Goal: Information Seeking & Learning: Learn about a topic

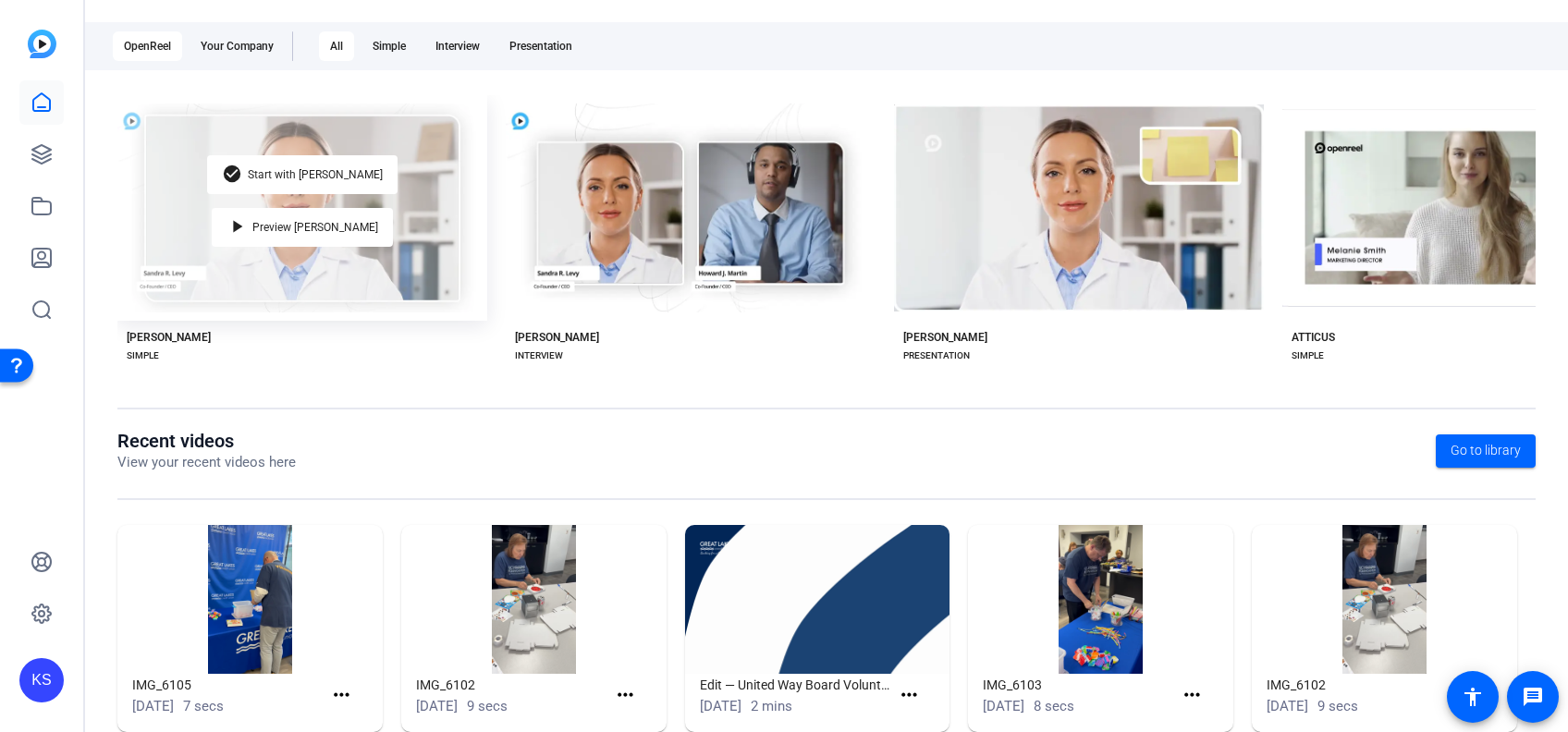
scroll to position [296, 0]
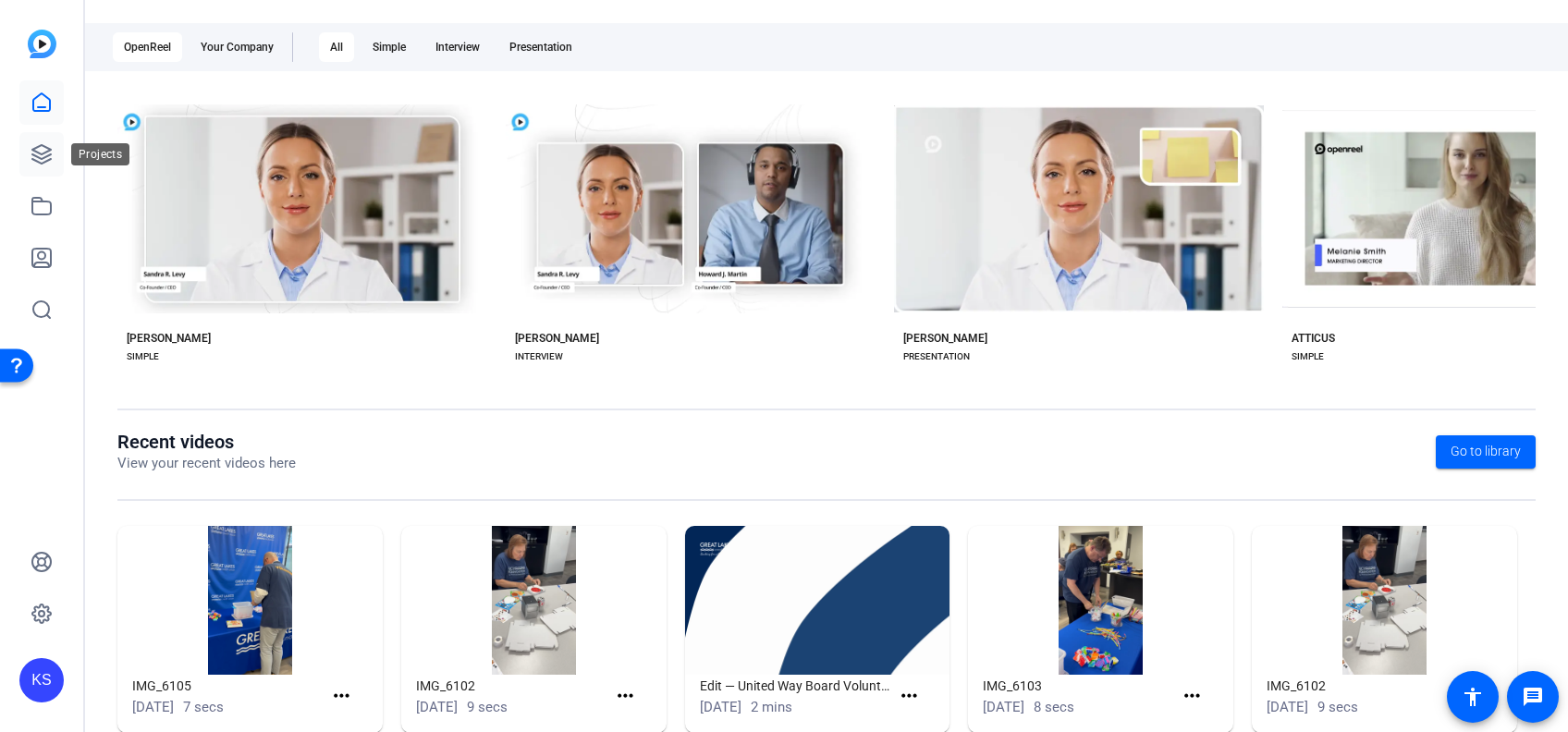
click at [43, 156] on icon at bounding box center [41, 154] width 23 height 23
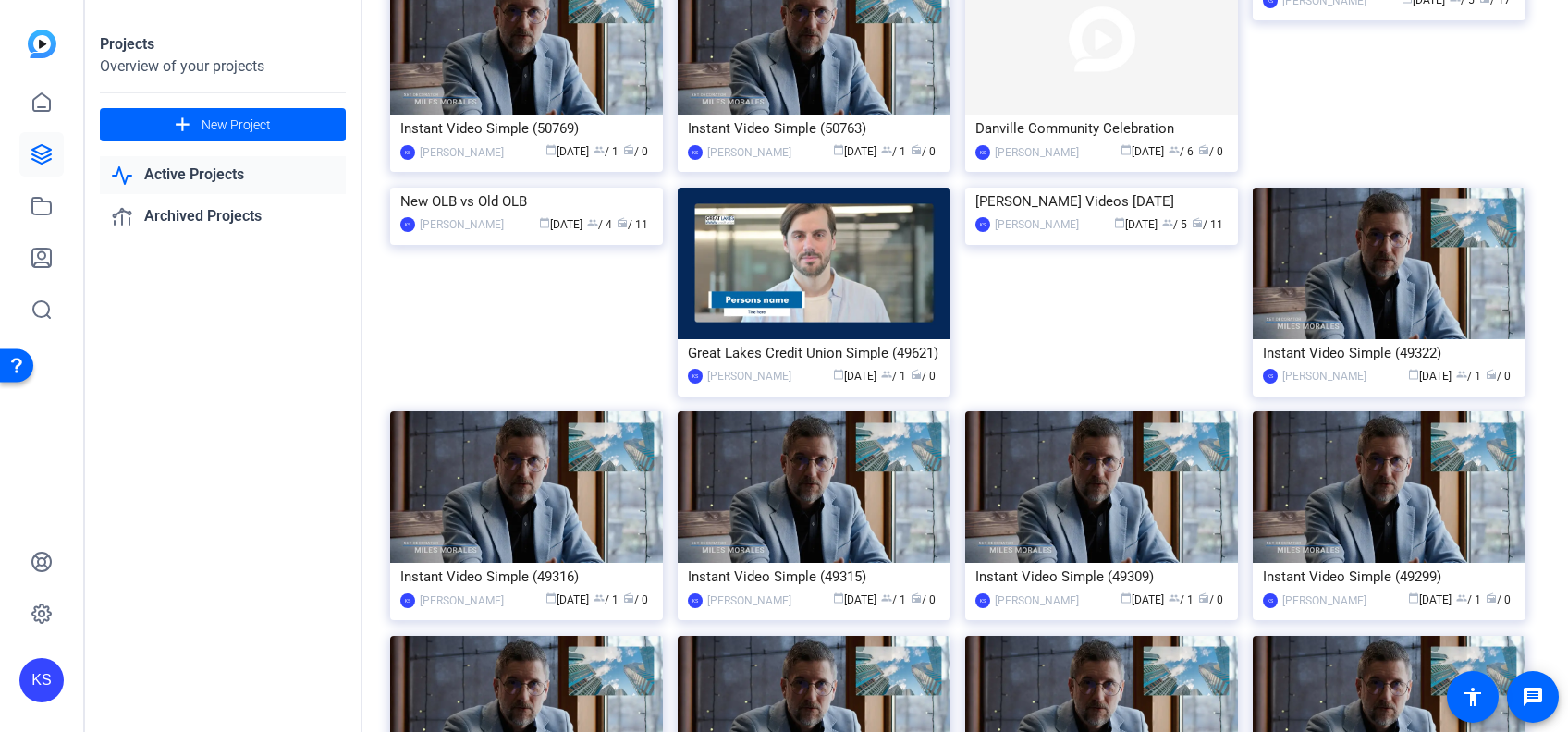
scroll to position [930, 0]
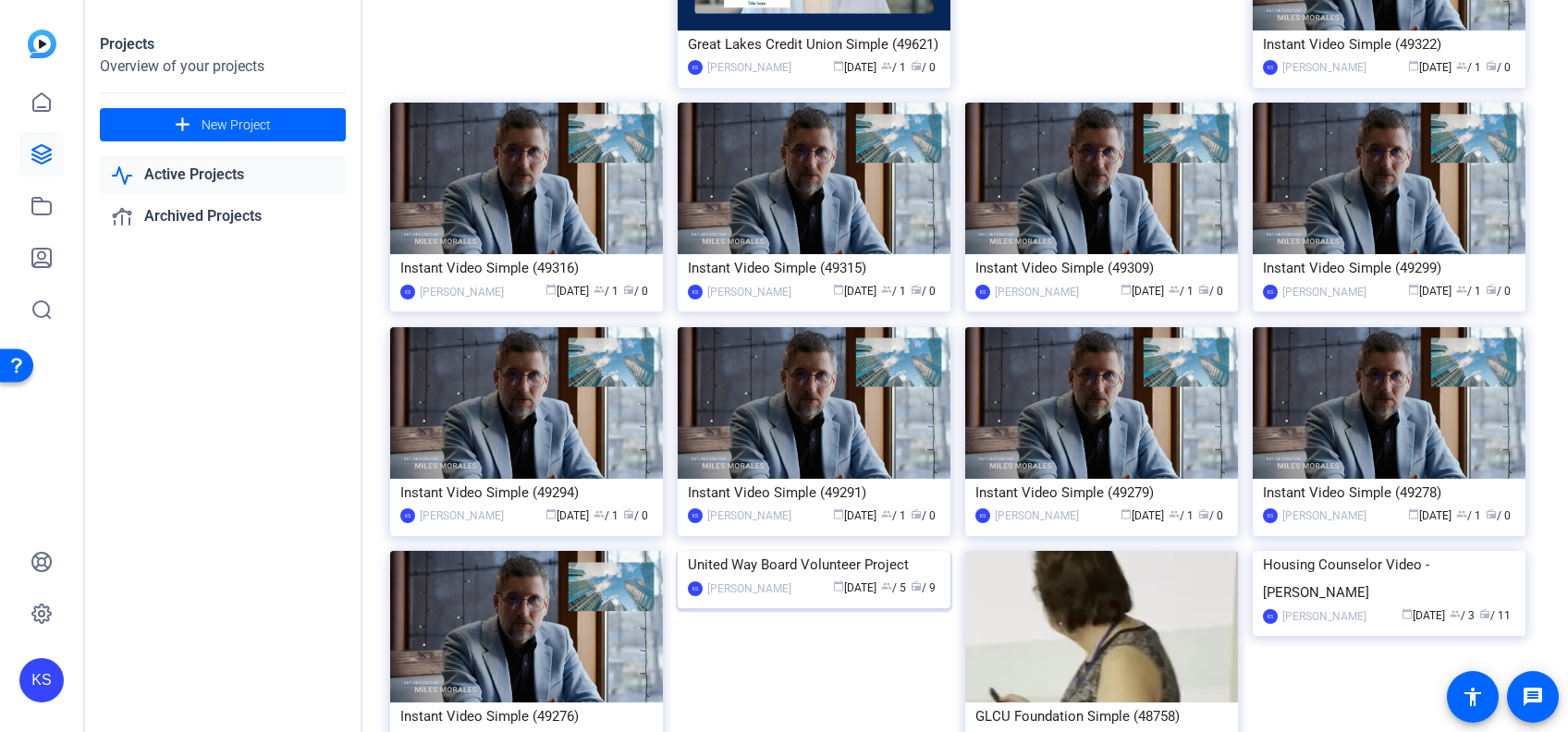
click at [778, 551] on img at bounding box center [813, 551] width 273 height 0
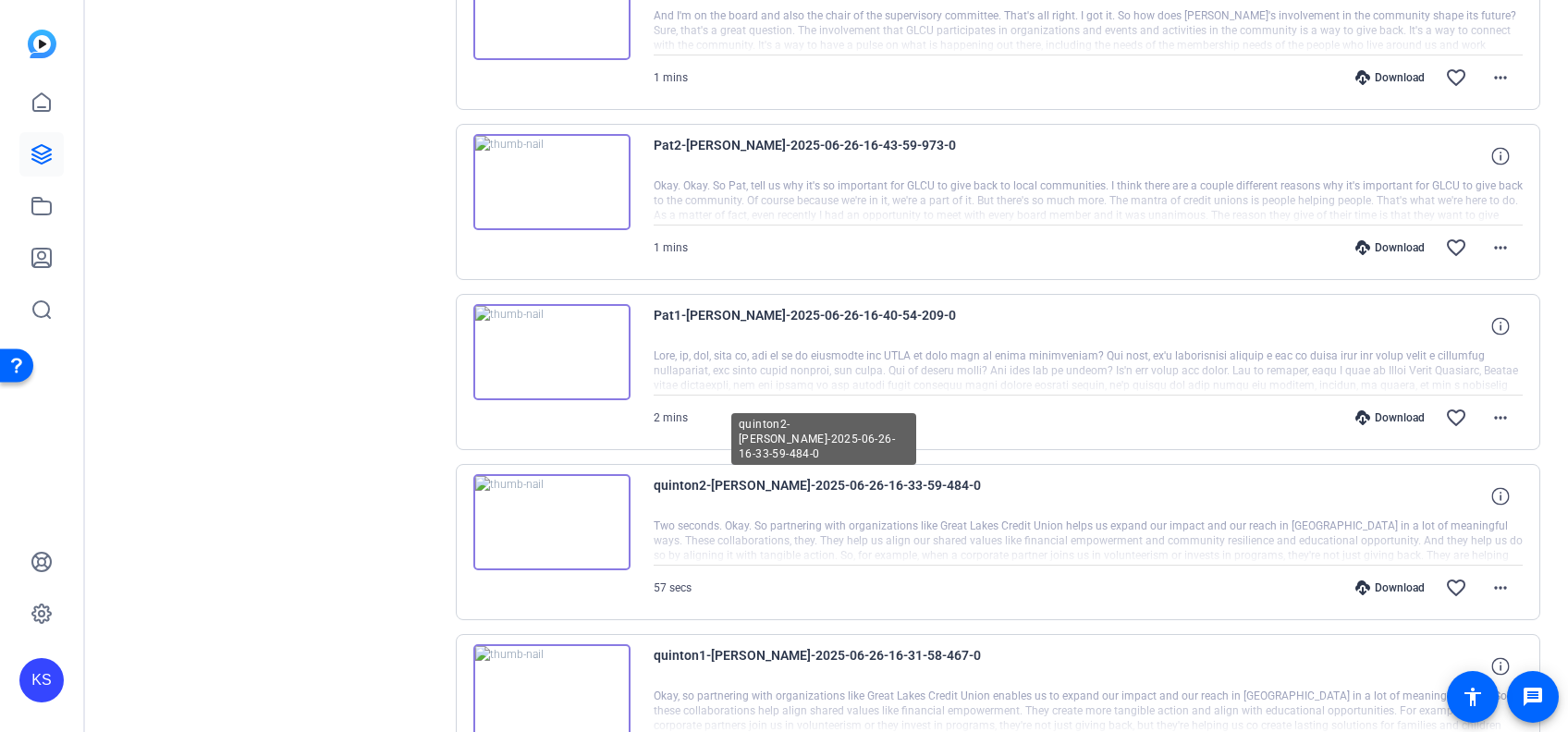
scroll to position [744, 0]
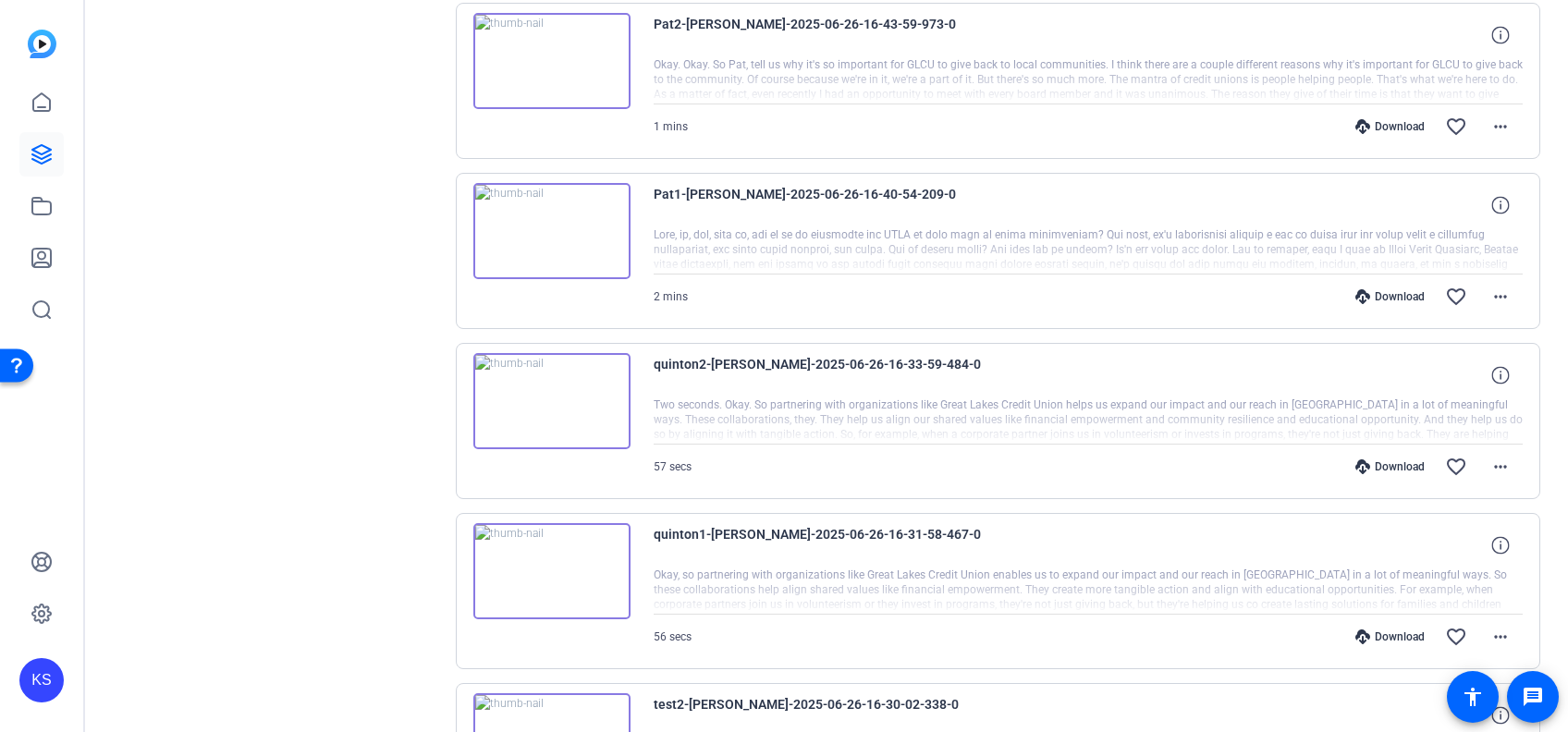
click at [548, 562] on img at bounding box center [552, 572] width 158 height 96
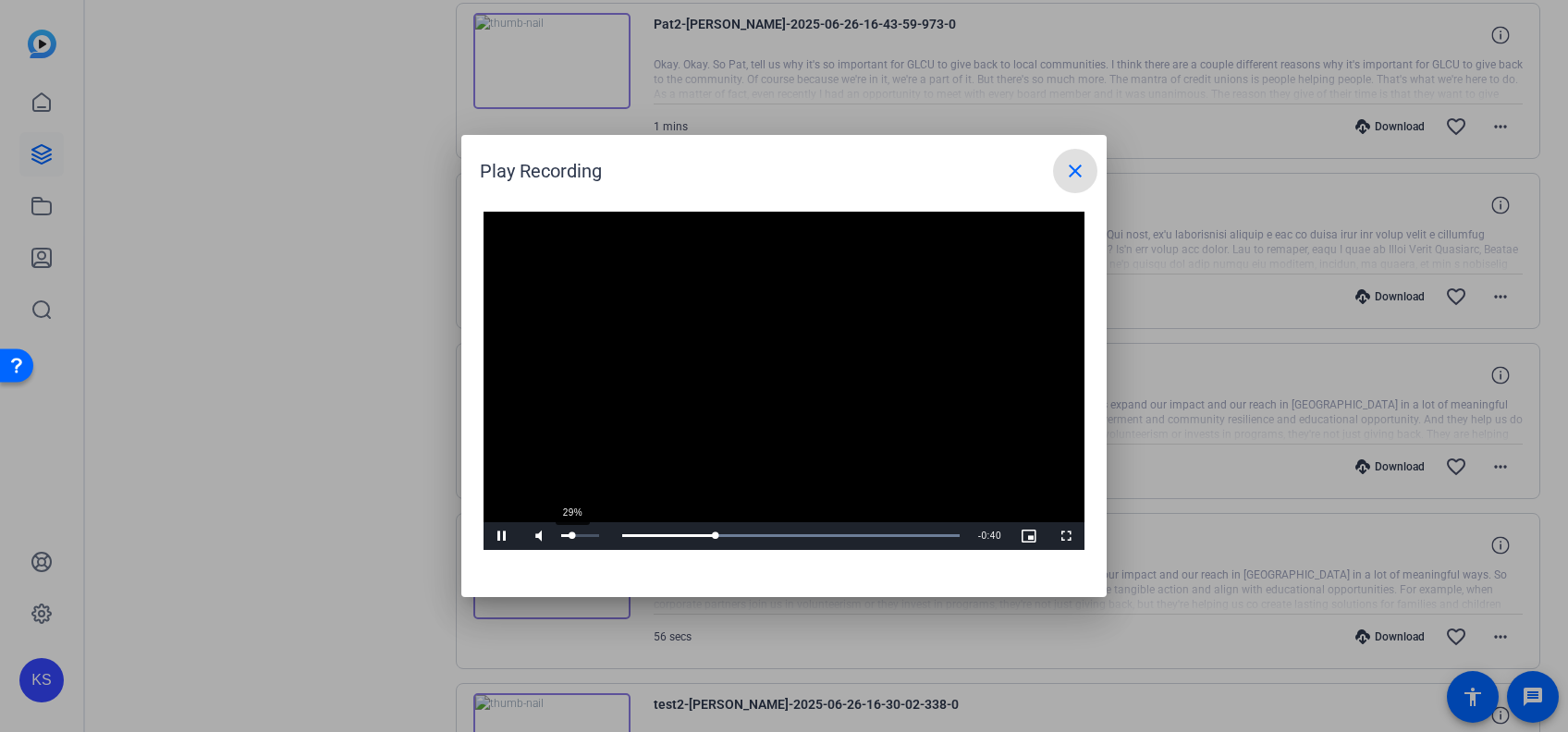
click at [572, 534] on div "29%" at bounding box center [579, 535] width 38 height 3
click at [576, 534] on div "Loaded : 100.00% 0:01 0:01" at bounding box center [762, 535] width 392 height 5
click at [739, 529] on div "Loaded : 100.00% 0:24 0:24" at bounding box center [762, 536] width 411 height 27
click at [695, 533] on div "0:18" at bounding box center [630, 535] width 128 height 5
click at [500, 536] on span "Video Player" at bounding box center [502, 536] width 37 height 0
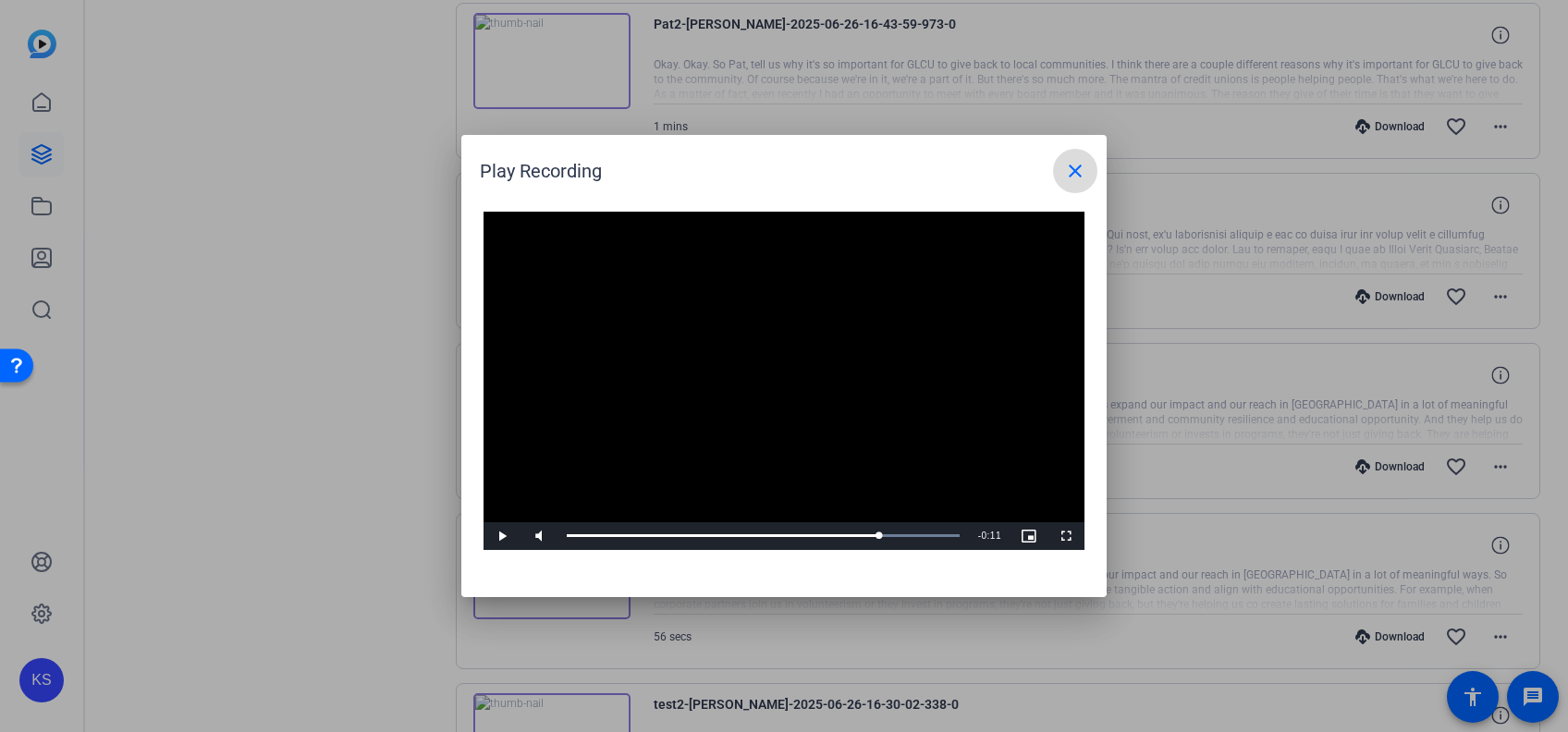
click at [1073, 173] on mat-icon "close" at bounding box center [1075, 170] width 23 height 23
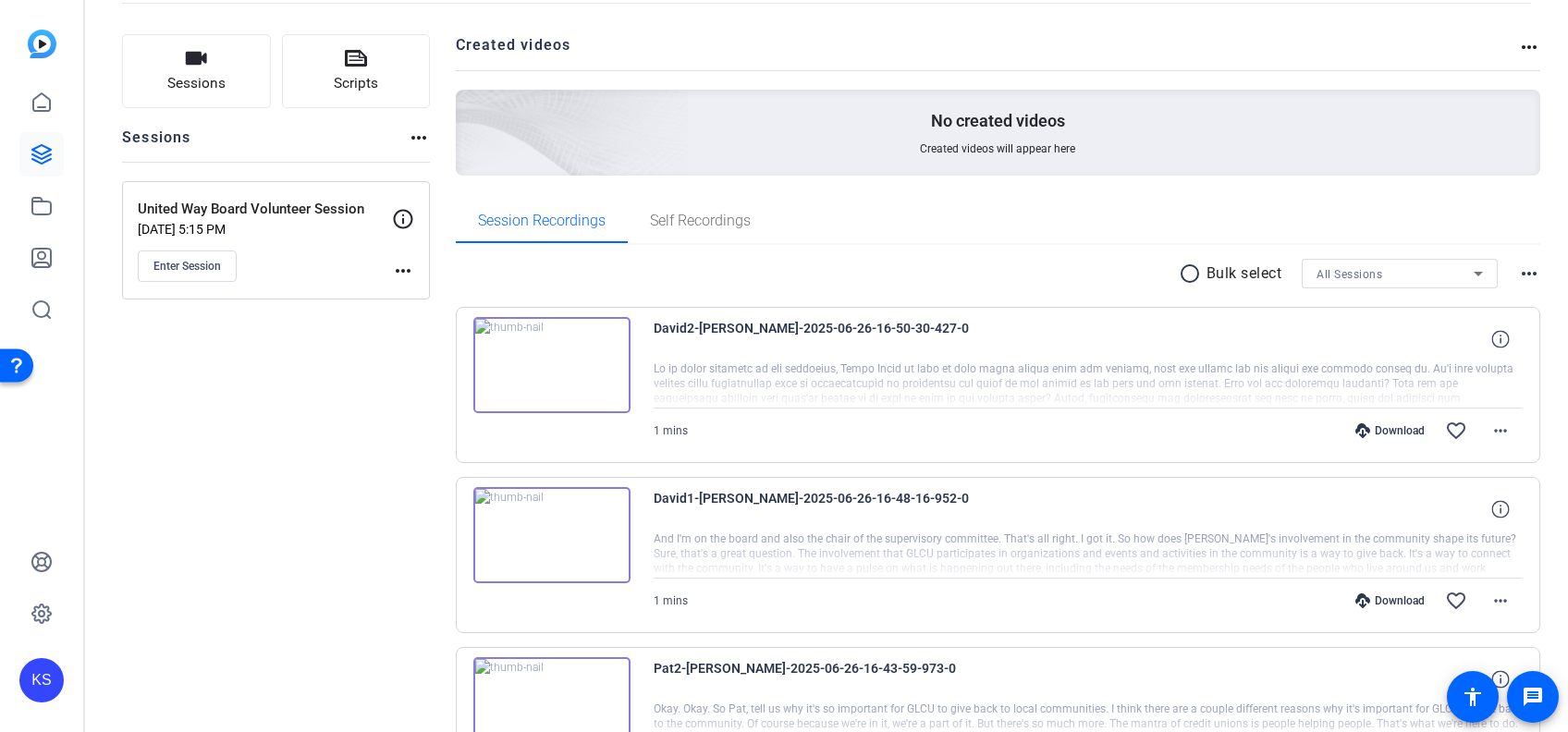
scroll to position [106, 0]
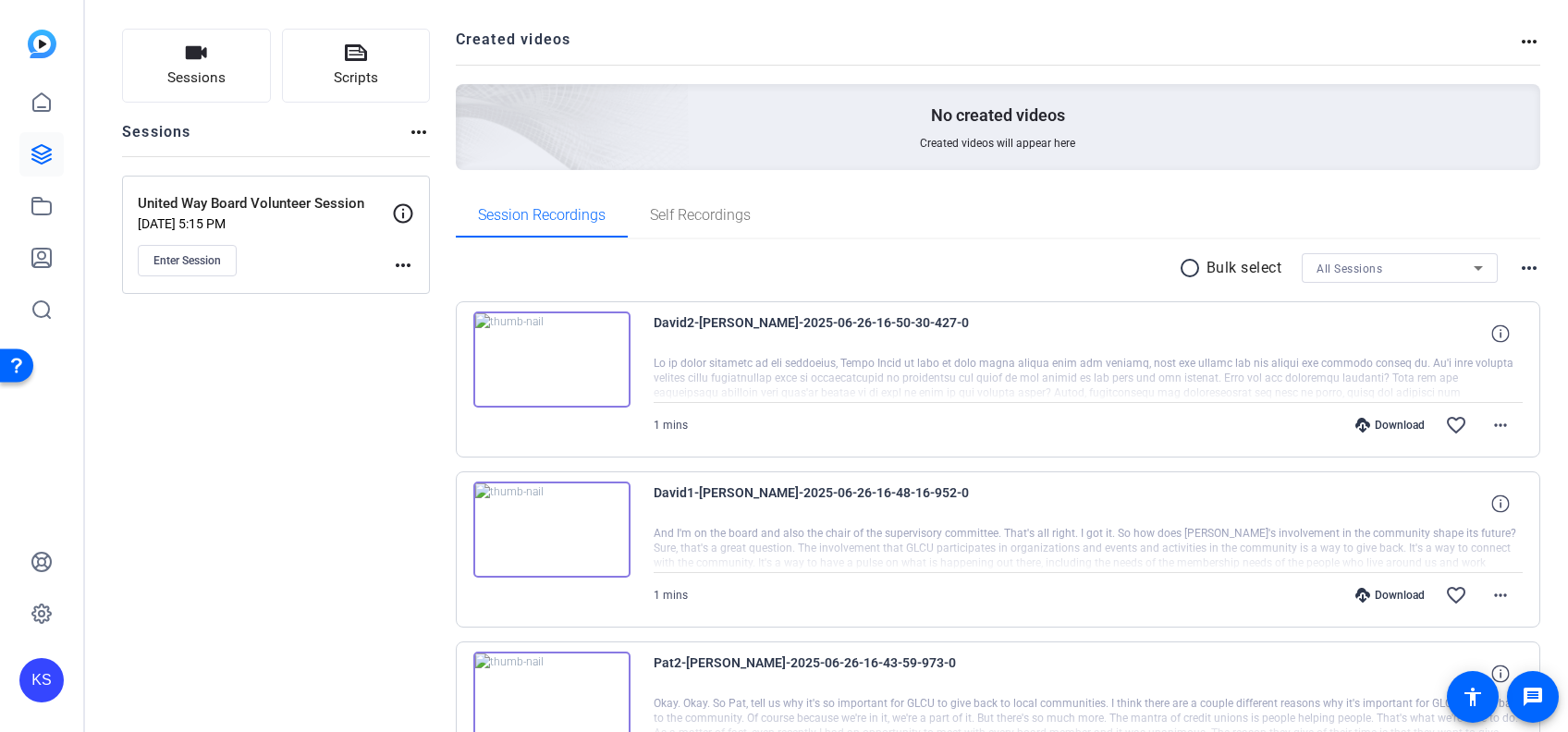
click at [548, 523] on img at bounding box center [552, 529] width 158 height 96
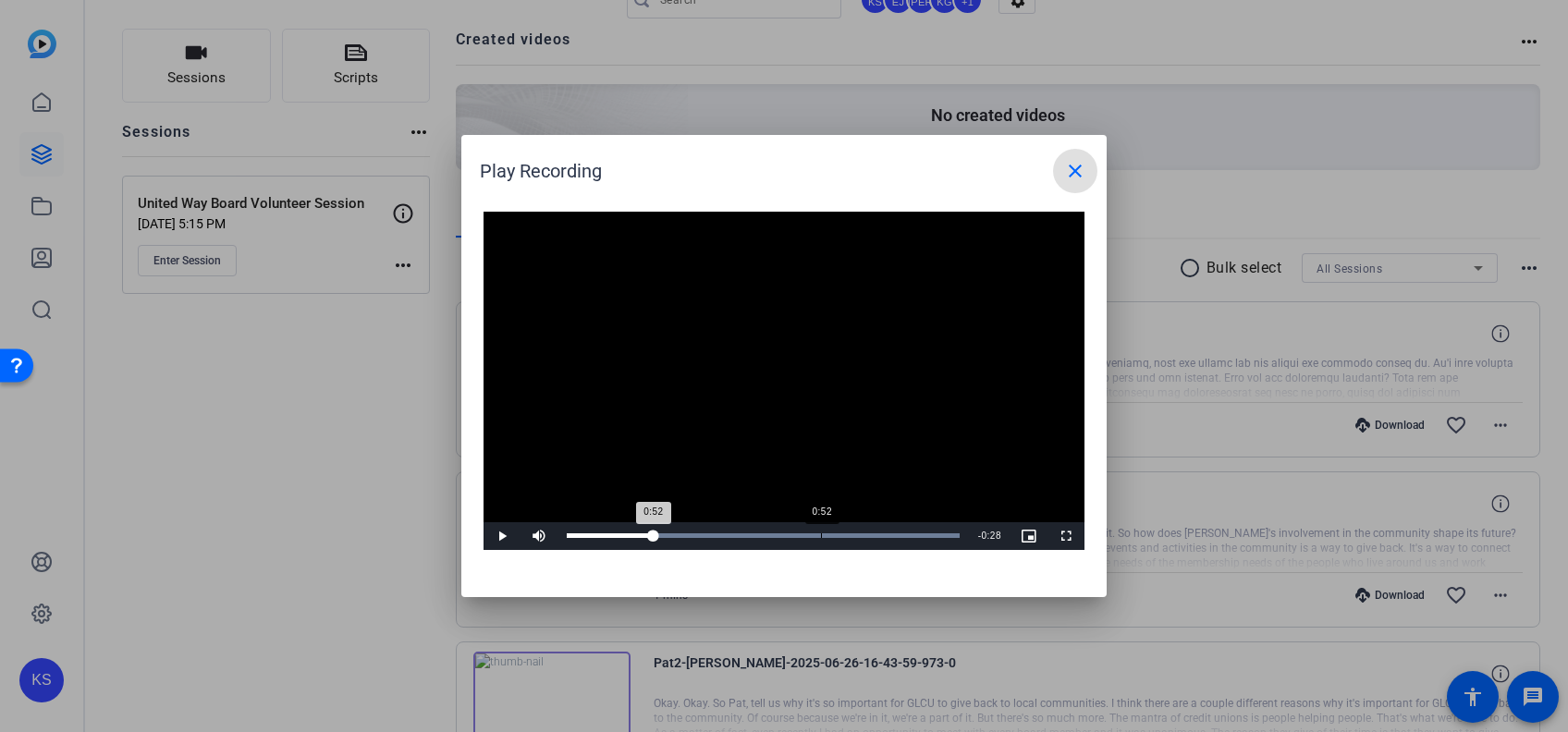
click at [821, 536] on div "0:52" at bounding box center [821, 535] width 1 height 5
click at [851, 534] on div "Loaded : 100.00% 0:58 0:58" at bounding box center [762, 535] width 392 height 5
click at [835, 525] on div "Loaded : 100.00% 0:54 0:54" at bounding box center [762, 536] width 411 height 27
click at [495, 536] on span "Video Player" at bounding box center [502, 536] width 37 height 0
click at [829, 537] on div "Loaded : 100.00% 0:54 0:59" at bounding box center [762, 535] width 392 height 5
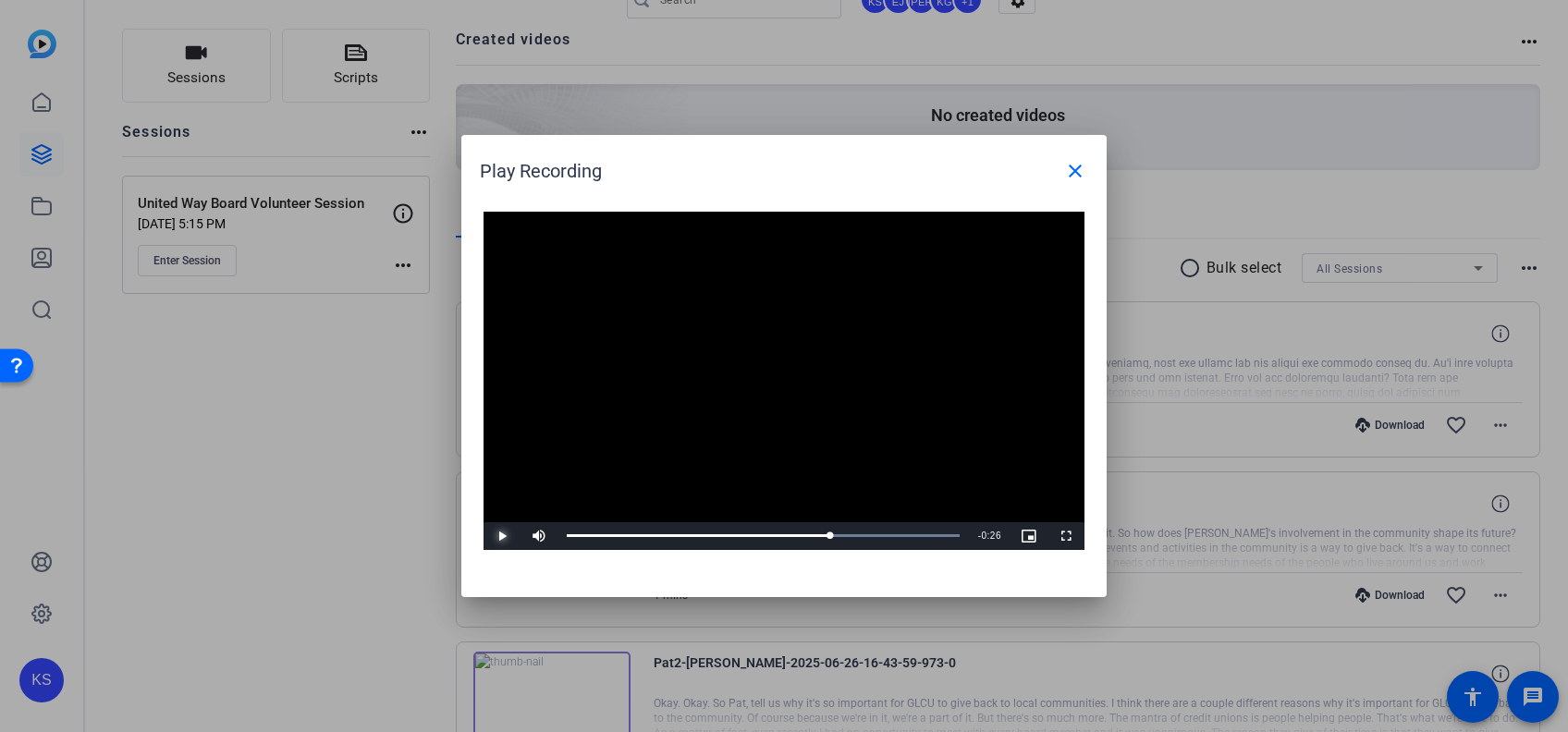
click at [503, 536] on span "Video Player" at bounding box center [502, 536] width 37 height 0
click at [495, 536] on span "Video Player" at bounding box center [502, 536] width 37 height 0
click at [933, 531] on div "Loaded : 100.00% 1:15 1:15" at bounding box center [762, 536] width 411 height 27
click at [501, 536] on span "Video Player" at bounding box center [502, 536] width 37 height 0
click at [497, 536] on span "Video Player" at bounding box center [502, 536] width 37 height 0
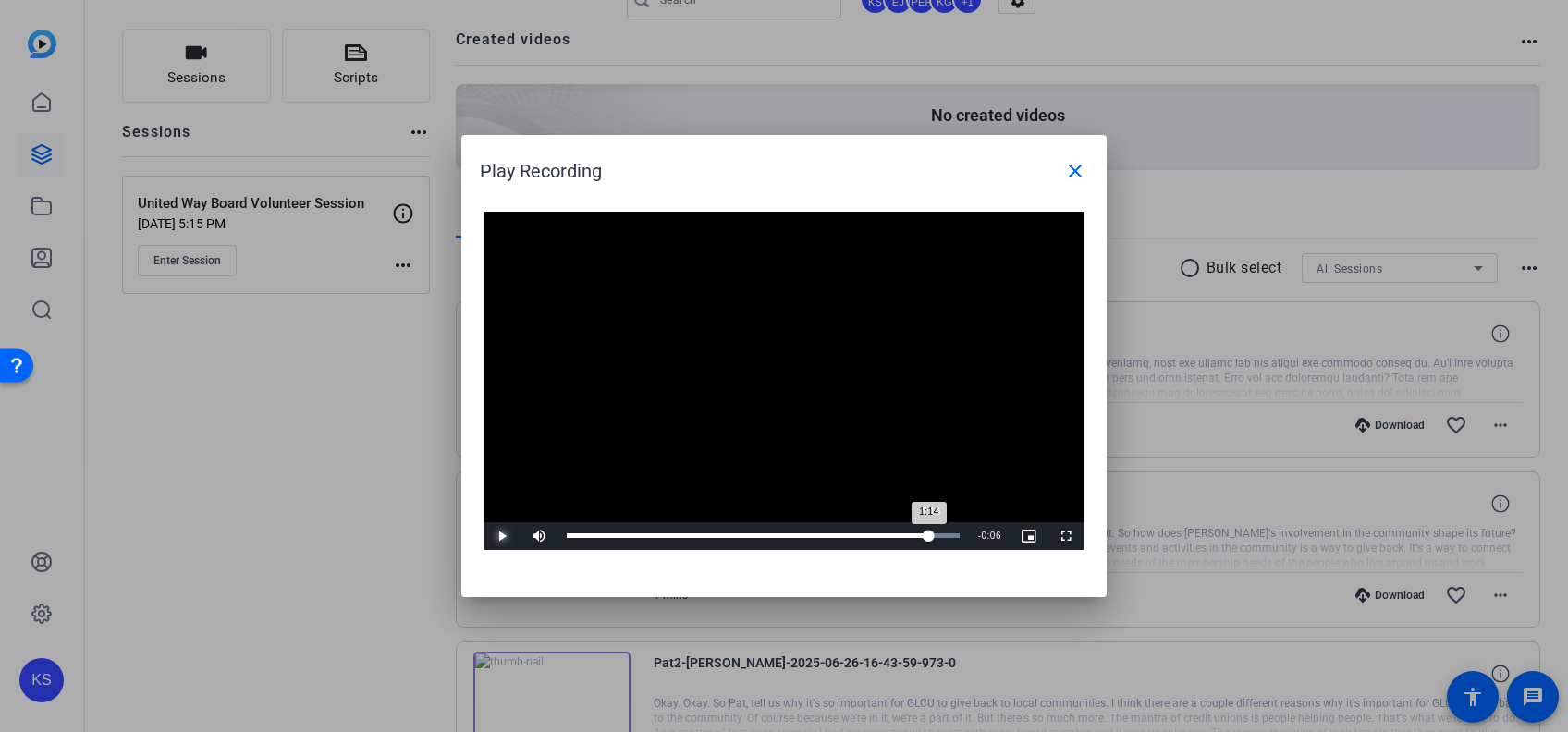
click at [929, 534] on div "Loaded : 100.00% 1:14 1:14" at bounding box center [762, 535] width 392 height 5
click at [498, 536] on span "Video Player" at bounding box center [502, 536] width 37 height 0
click at [500, 536] on span "Video Player" at bounding box center [502, 536] width 37 height 0
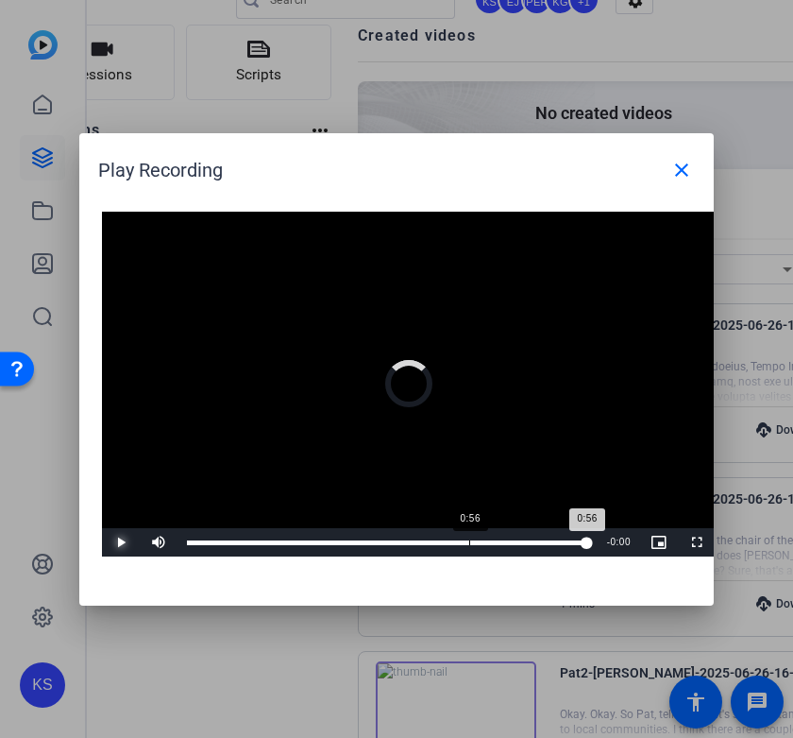
click at [469, 541] on div "0:56" at bounding box center [469, 542] width 1 height 5
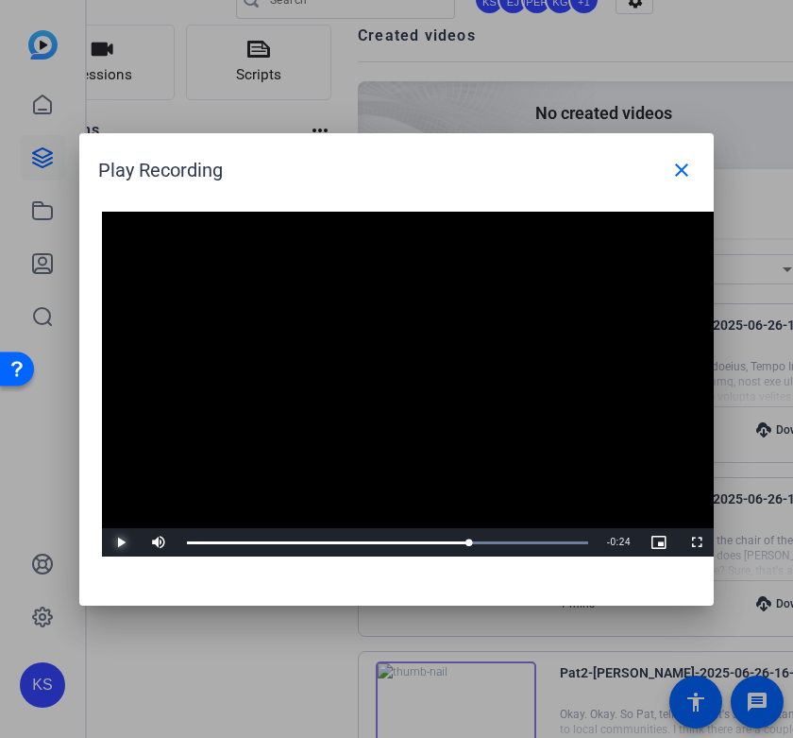
click at [112, 542] on span "Video Player" at bounding box center [121, 542] width 38 height 0
click at [124, 542] on span "Video Player" at bounding box center [121, 542] width 38 height 0
click at [453, 535] on div "Loaded : 100.00% 0:53 0:53" at bounding box center [388, 542] width 420 height 28
click at [114, 542] on span "Video Player" at bounding box center [121, 542] width 38 height 0
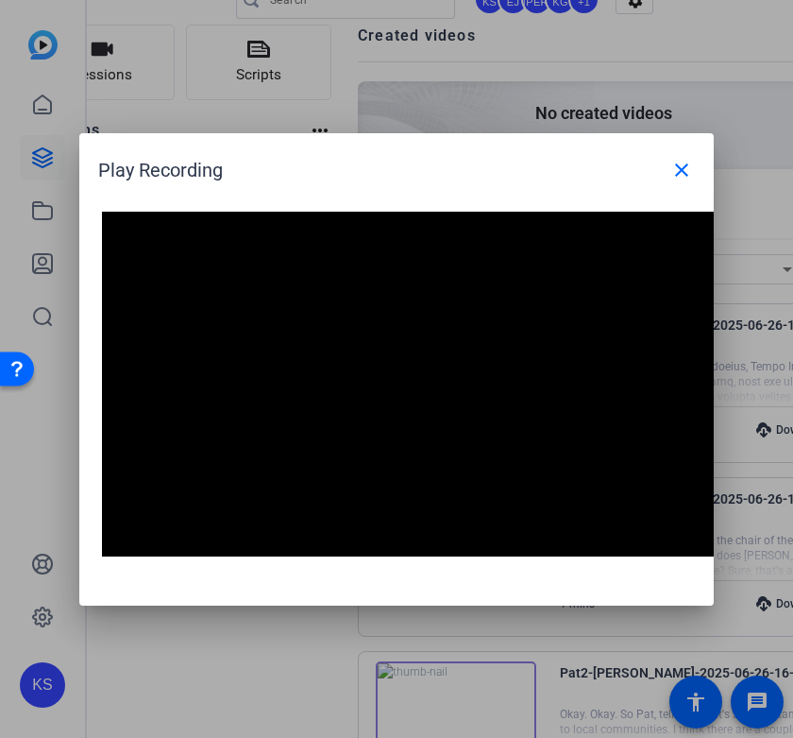
click at [225, 429] on video "Video Player" at bounding box center [409, 385] width 614 height 346
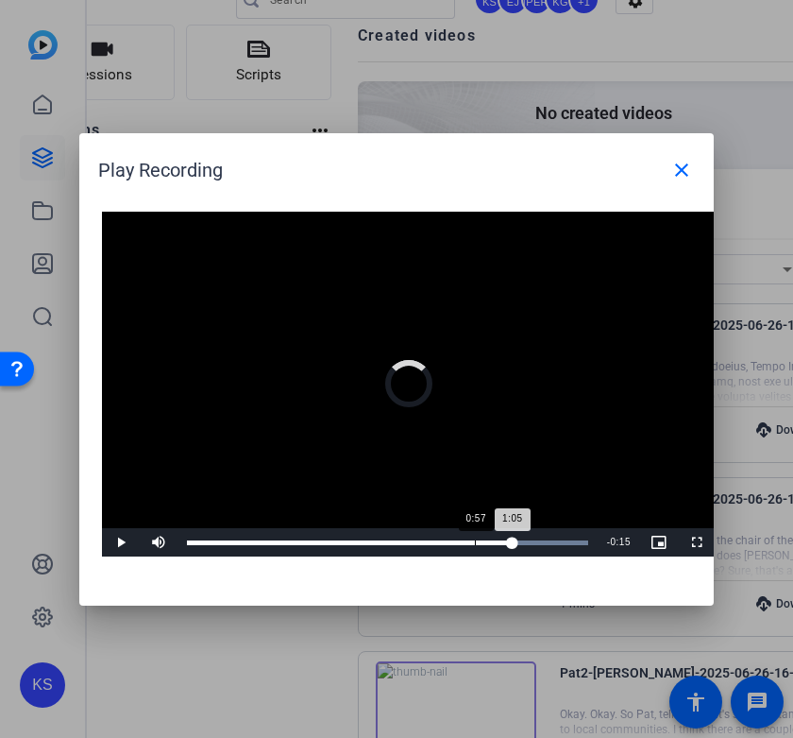
click at [475, 536] on div "Loaded : 100.00% 0:57 1:05" at bounding box center [388, 542] width 420 height 28
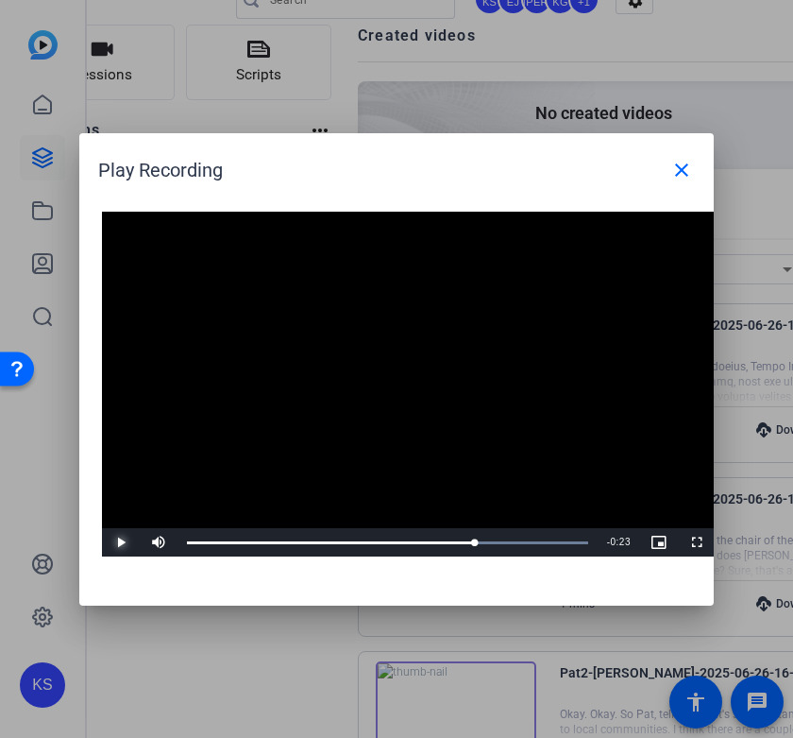
click at [118, 542] on span "Video Player" at bounding box center [121, 542] width 38 height 0
click at [307, 423] on video "Video Player" at bounding box center [409, 385] width 614 height 346
click at [117, 542] on span "Video Player" at bounding box center [121, 542] width 38 height 0
click at [703, 179] on span at bounding box center [681, 169] width 45 height 45
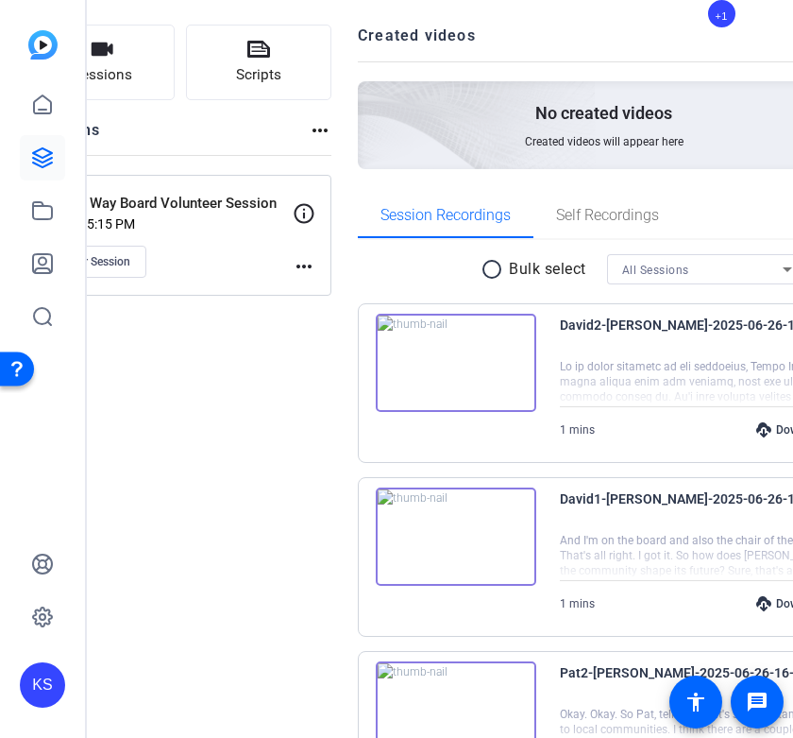
click at [601, 383] on div at bounding box center [743, 382] width 367 height 47
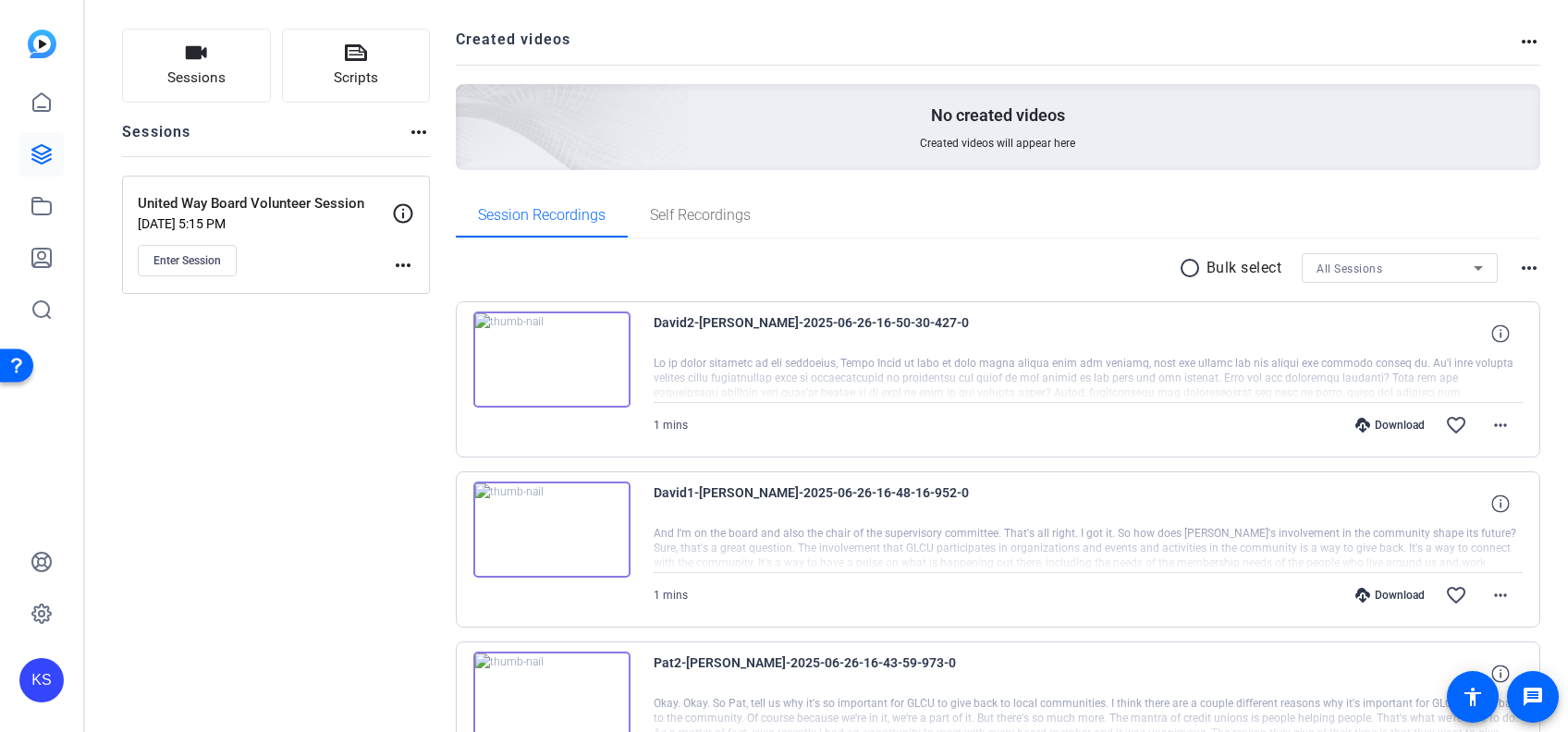
click at [548, 357] on img at bounding box center [552, 359] width 158 height 96
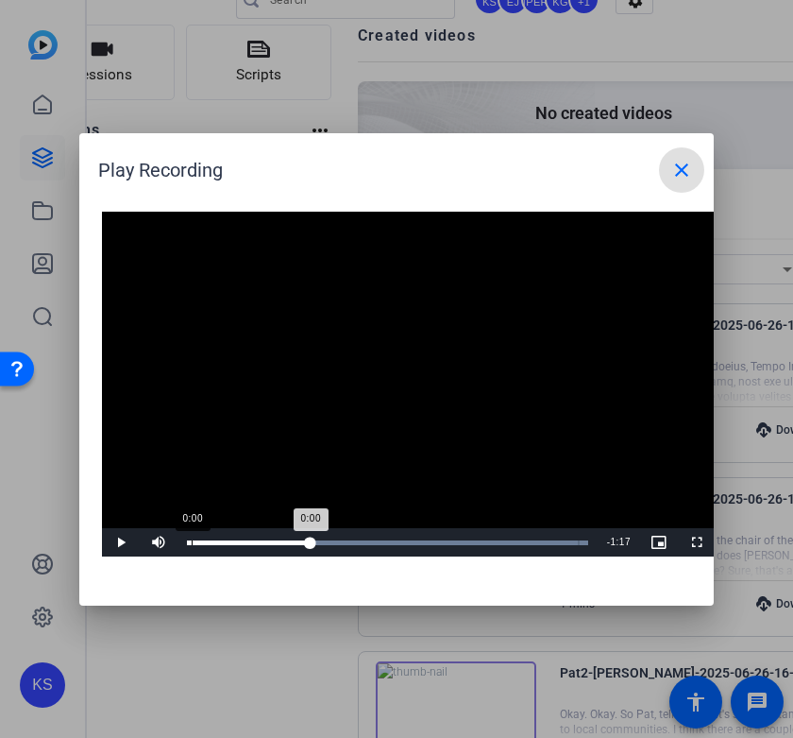
click at [191, 545] on div "Loaded : 100.00% 0:00 0:00" at bounding box center [388, 542] width 420 height 28
click at [188, 541] on div "Loaded : 100.00% 0:00 0:00" at bounding box center [387, 542] width 401 height 5
click at [188, 541] on div "0:00" at bounding box center [188, 542] width 1 height 5
click at [273, 537] on div "Loaded : 100.00% 0:16 0:16" at bounding box center [388, 542] width 420 height 28
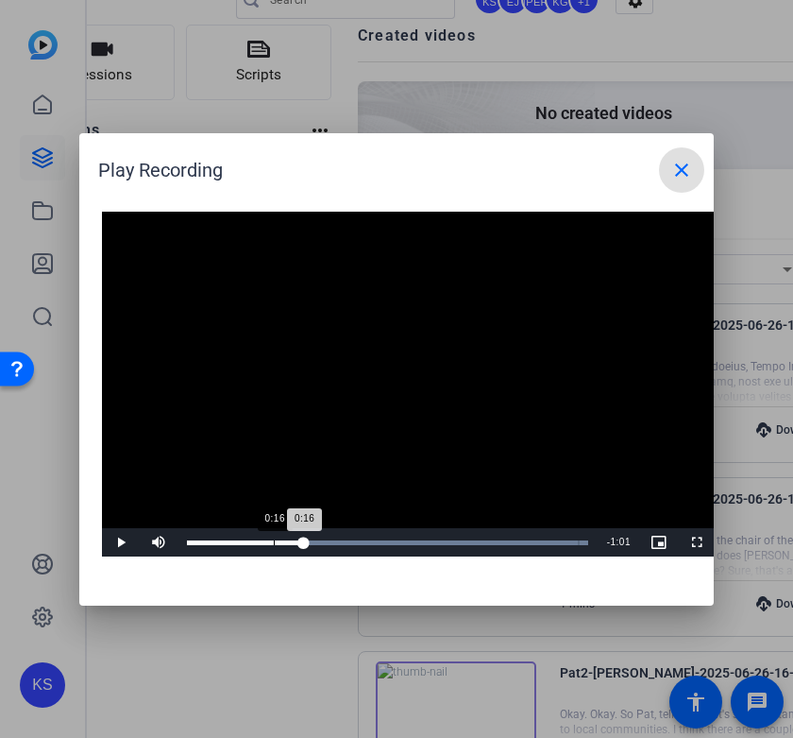
click at [273, 537] on div "Loaded : 100.00% 0:16 0:16" at bounding box center [388, 542] width 420 height 28
click at [121, 542] on span "Video Player" at bounding box center [121, 542] width 38 height 0
click at [276, 549] on div "Loaded : 100.00% 0:17 0:17" at bounding box center [388, 542] width 420 height 28
click at [117, 542] on span "Video Player" at bounding box center [121, 542] width 38 height 0
click at [256, 540] on div "0:22" at bounding box center [244, 542] width 114 height 5
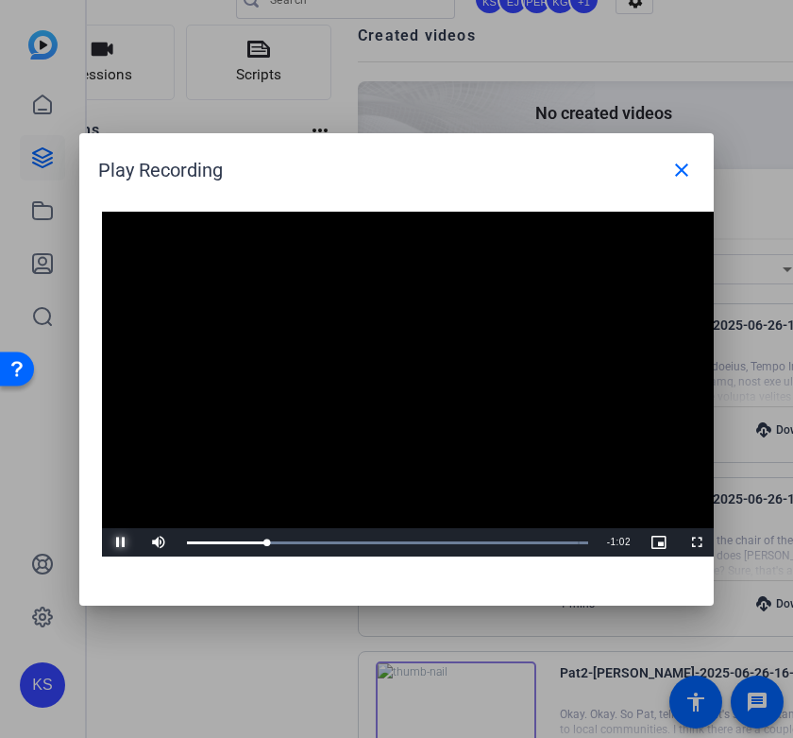
click at [128, 542] on span "Video Player" at bounding box center [121, 542] width 38 height 0
click at [193, 544] on div "0:01" at bounding box center [193, 542] width 1 height 5
click at [121, 542] on span "Video Player" at bounding box center [121, 542] width 38 height 0
click at [191, 544] on div "Loaded : 100.00% 0:00 0:00" at bounding box center [387, 542] width 401 height 5
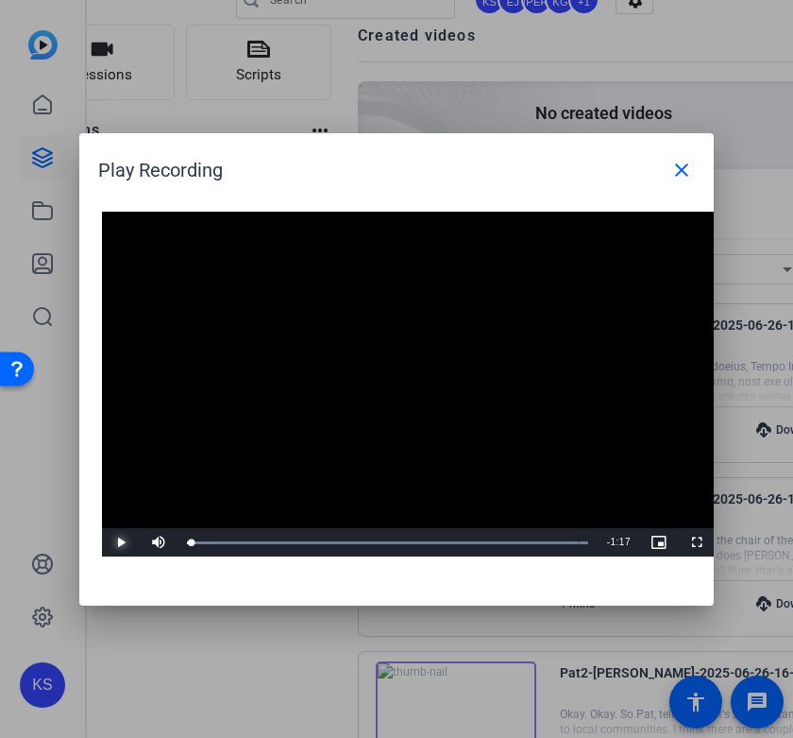
click at [117, 542] on span "Video Player" at bounding box center [121, 542] width 38 height 0
click at [120, 542] on span "Video Player" at bounding box center [121, 542] width 38 height 0
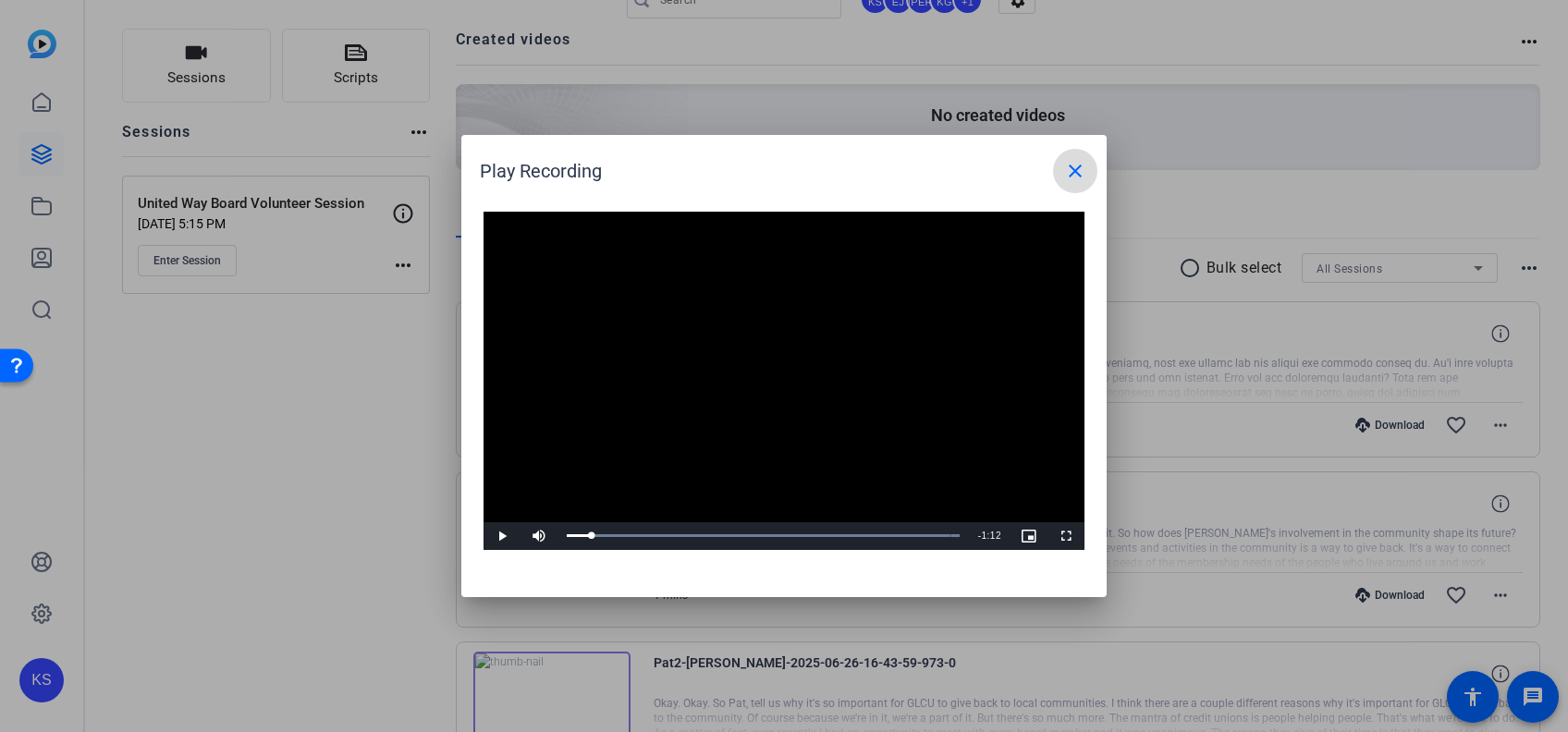
click at [1073, 165] on mat-icon "close" at bounding box center [1075, 170] width 23 height 23
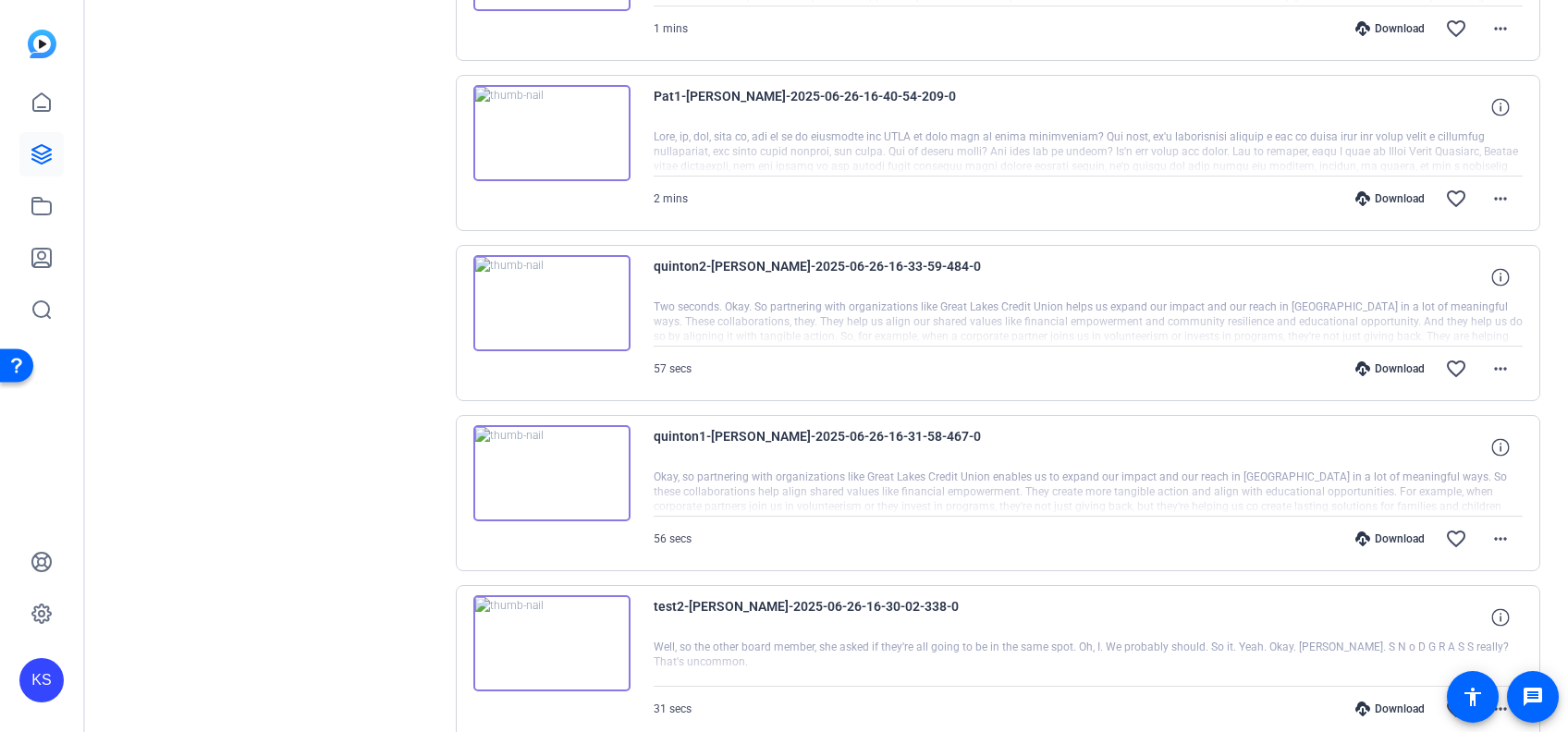
scroll to position [844, 0]
click at [565, 307] on img at bounding box center [552, 301] width 158 height 96
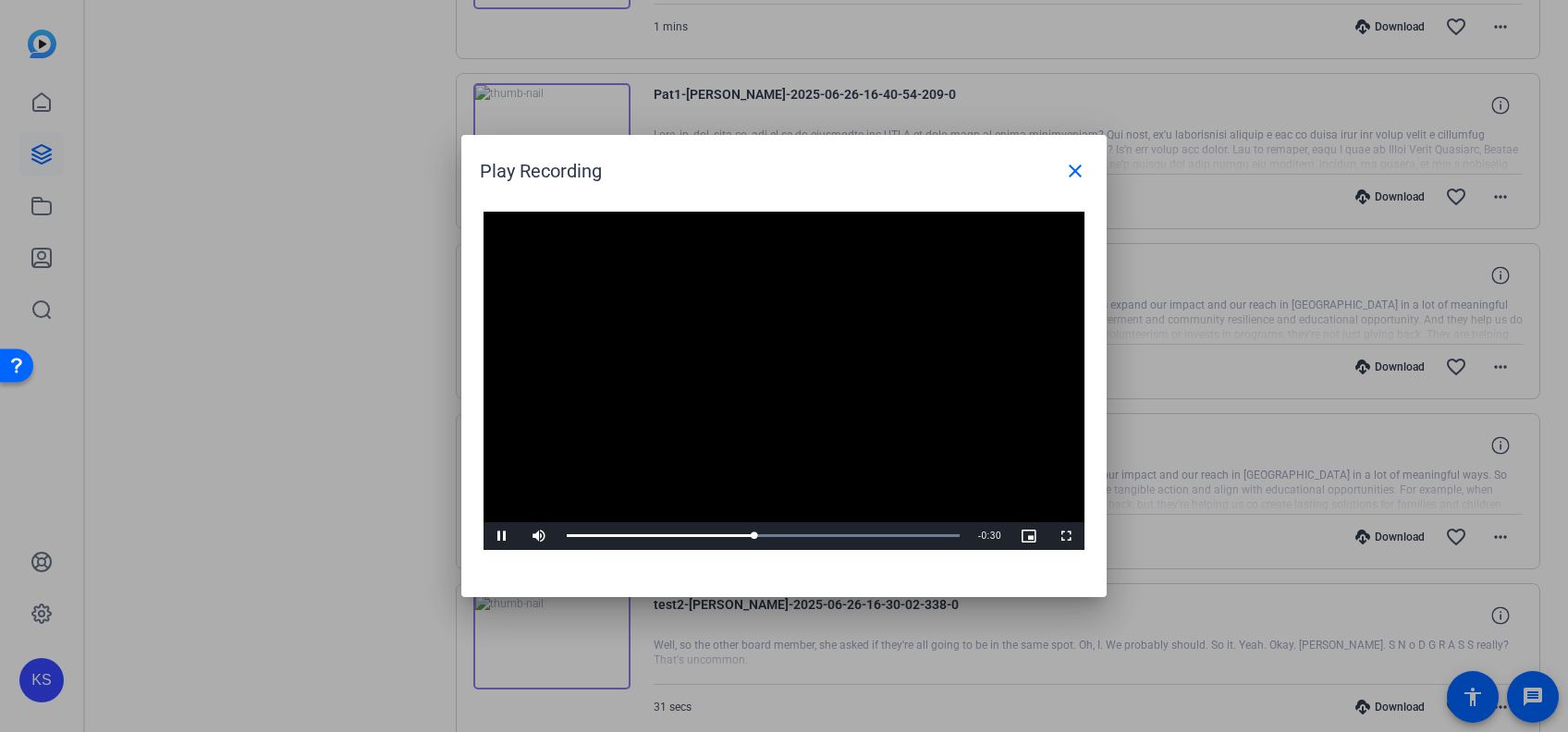
click at [799, 422] on video "Video Player" at bounding box center [784, 381] width 601 height 339
click at [719, 534] on div "Loaded : 100.00% 0:22 0:22" at bounding box center [762, 535] width 392 height 5
click at [501, 536] on span "Video Player" at bounding box center [502, 536] width 37 height 0
click at [500, 536] on span "Video Player" at bounding box center [502, 536] width 37 height 0
click at [1073, 173] on mat-icon "close" at bounding box center [1075, 170] width 23 height 23
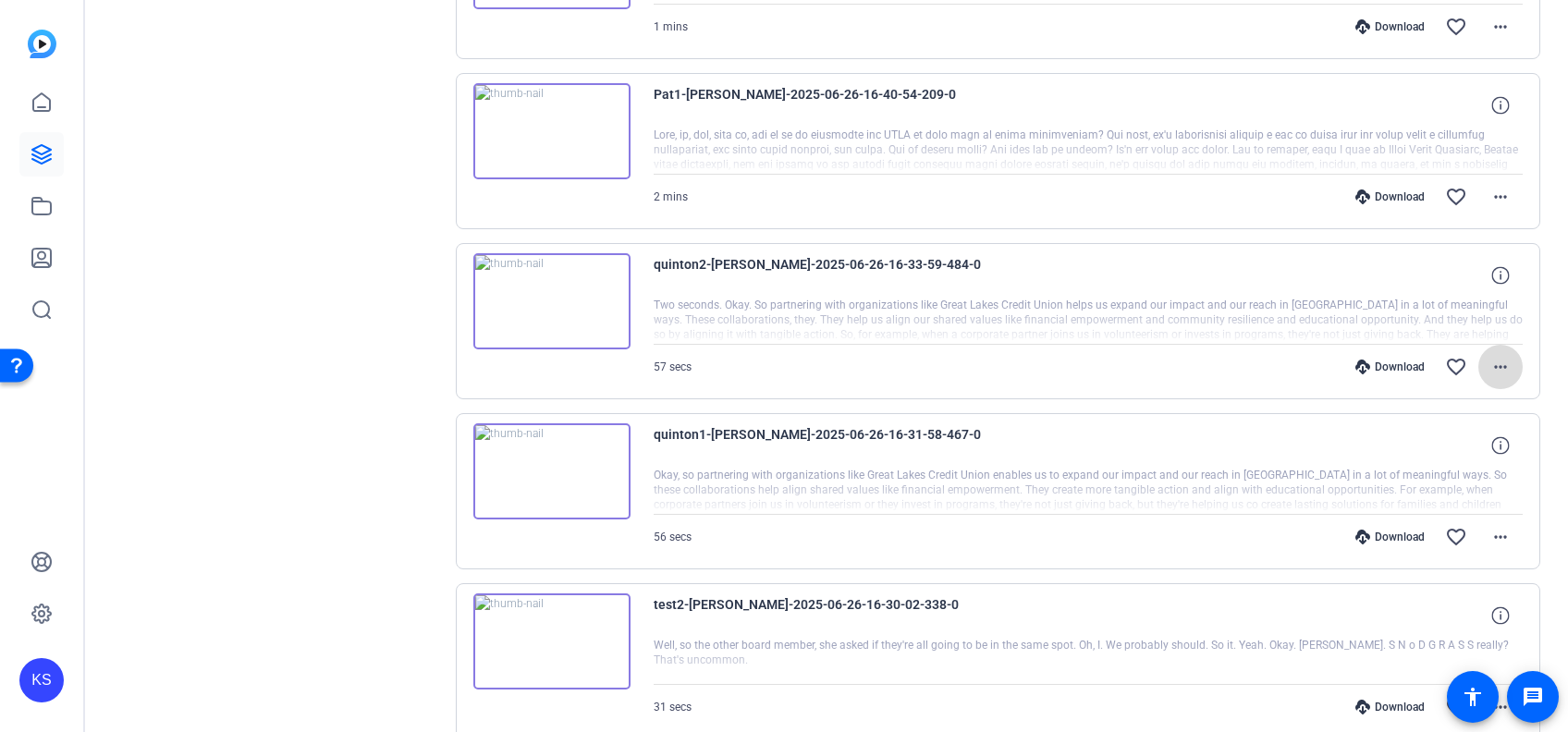
click at [1495, 366] on mat-icon "more_horiz" at bounding box center [1499, 367] width 23 height 23
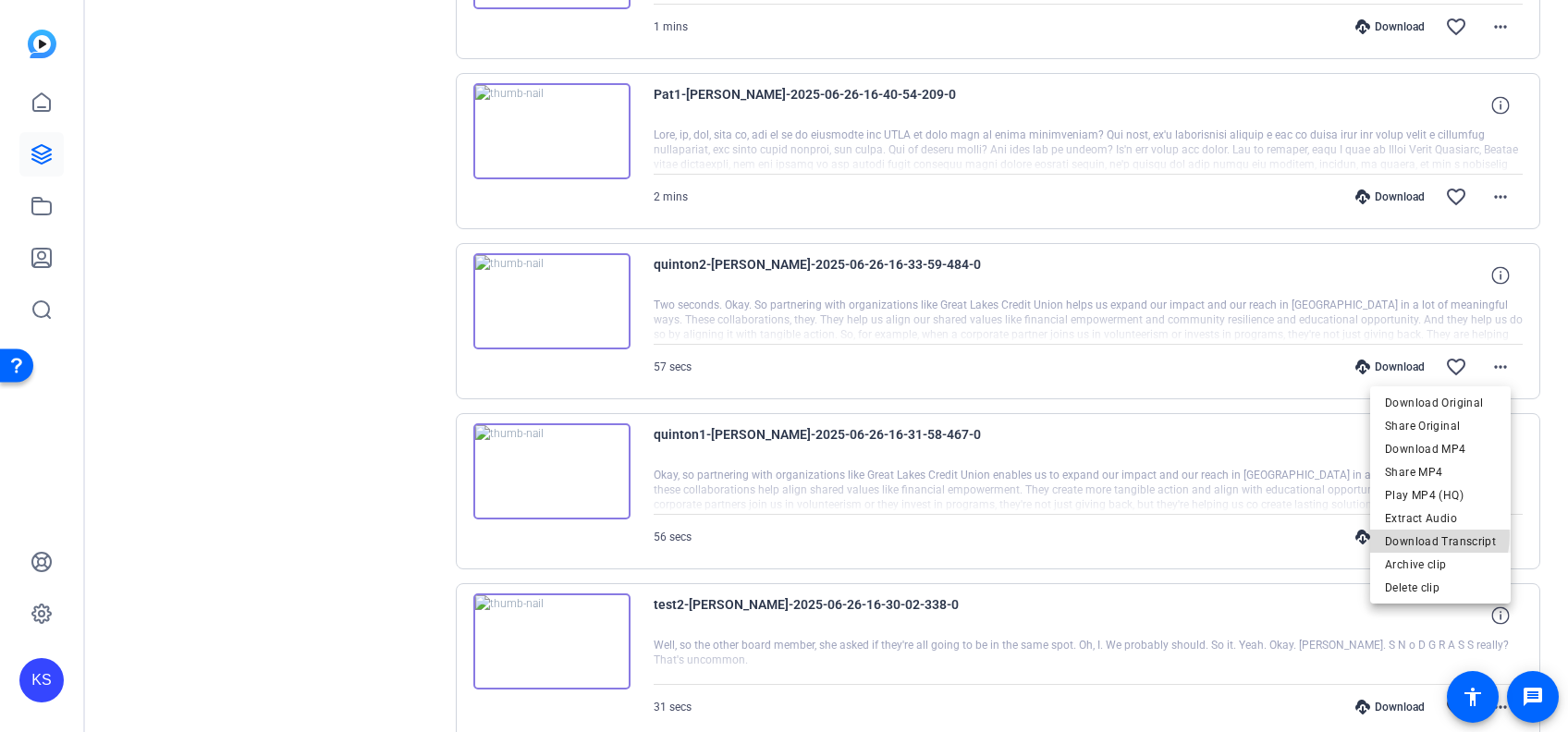
click at [1414, 535] on span "Download Transcript" at bounding box center [1440, 541] width 111 height 23
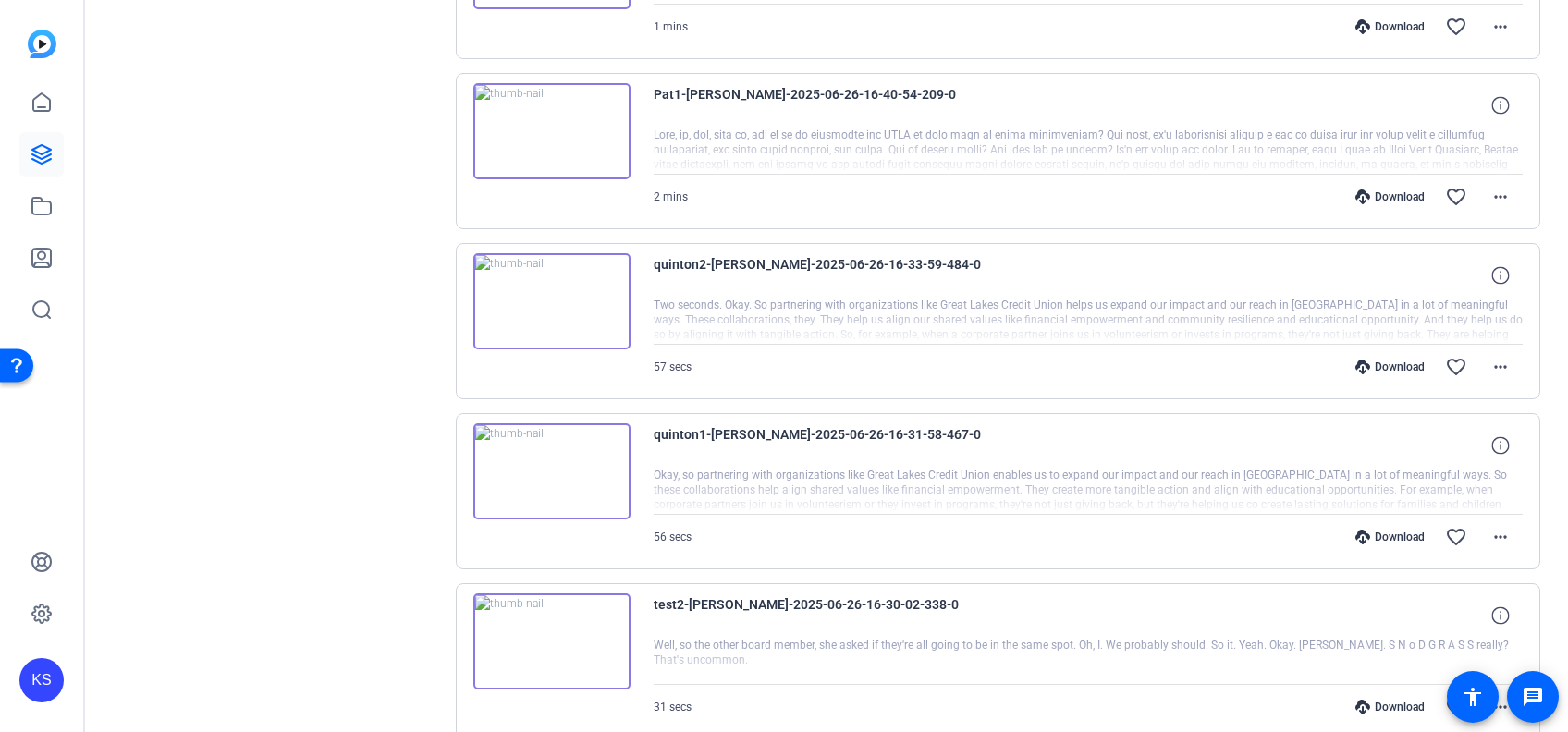
click at [1001, 278] on div "quinton2-[PERSON_NAME]-2025-06-26-16-33-59-484-0" at bounding box center [1088, 275] width 870 height 44
drag, startPoint x: 948, startPoint y: 259, endPoint x: 640, endPoint y: 263, distance: 308.0
click at [640, 263] on div "quinton2-[PERSON_NAME]-2025-06-26-16-33-59-484-0 Two seconds. Okay. So partneri…" at bounding box center [998, 321] width 1085 height 157
drag, startPoint x: 640, startPoint y: 263, endPoint x: 680, endPoint y: 260, distance: 40.1
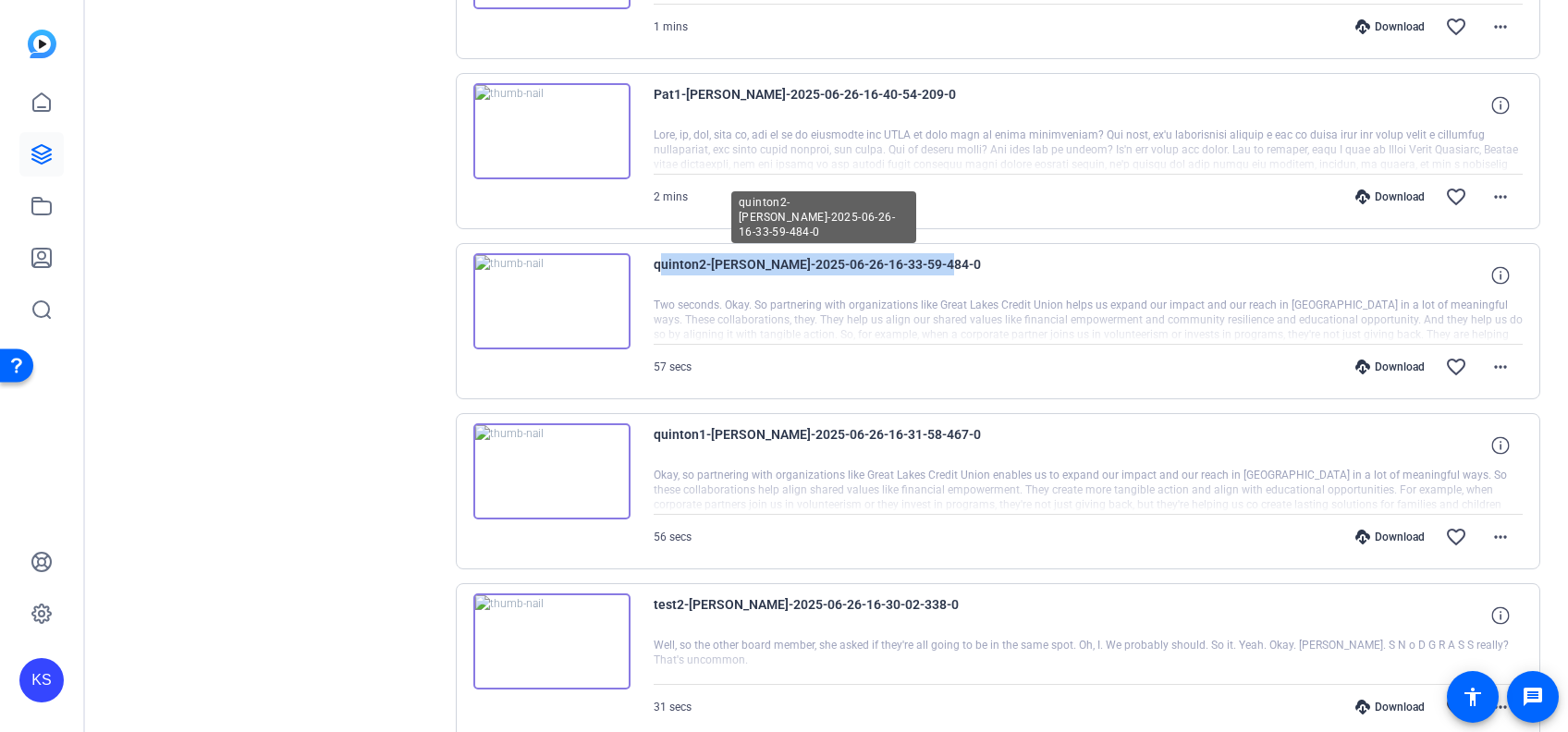
copy span "quinton2-[PERSON_NAME]-2025-06-26-16-33-59-484-0"
click at [544, 287] on img at bounding box center [552, 301] width 158 height 96
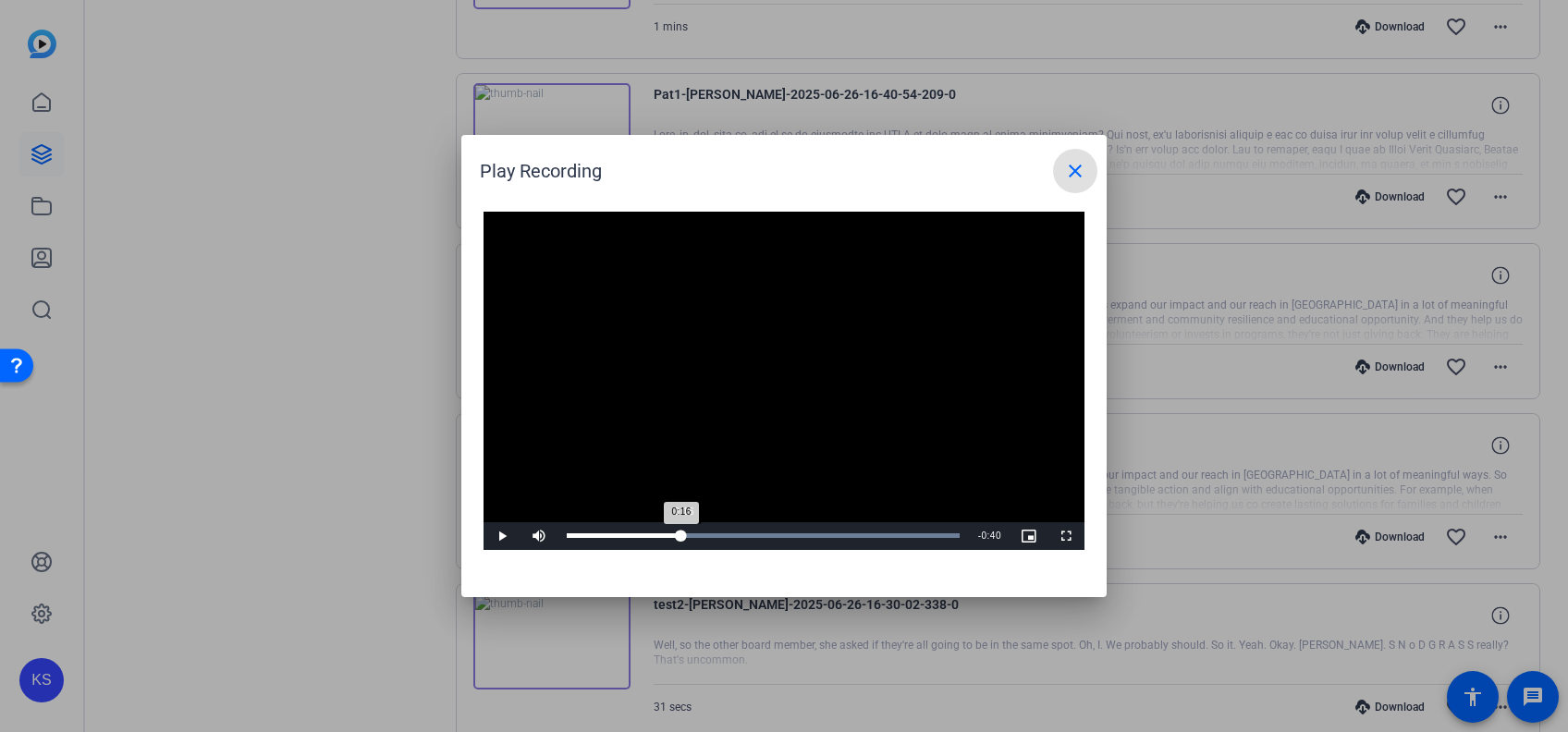
click at [680, 536] on div "0:16" at bounding box center [623, 535] width 115 height 5
click at [505, 536] on span "Video Player" at bounding box center [502, 536] width 37 height 0
click at [495, 536] on span "Video Player" at bounding box center [502, 536] width 37 height 0
click at [576, 536] on div "Loaded : 100.00% 0:01 0:01" at bounding box center [762, 535] width 392 height 5
click at [498, 536] on span "Video Player" at bounding box center [502, 536] width 37 height 0
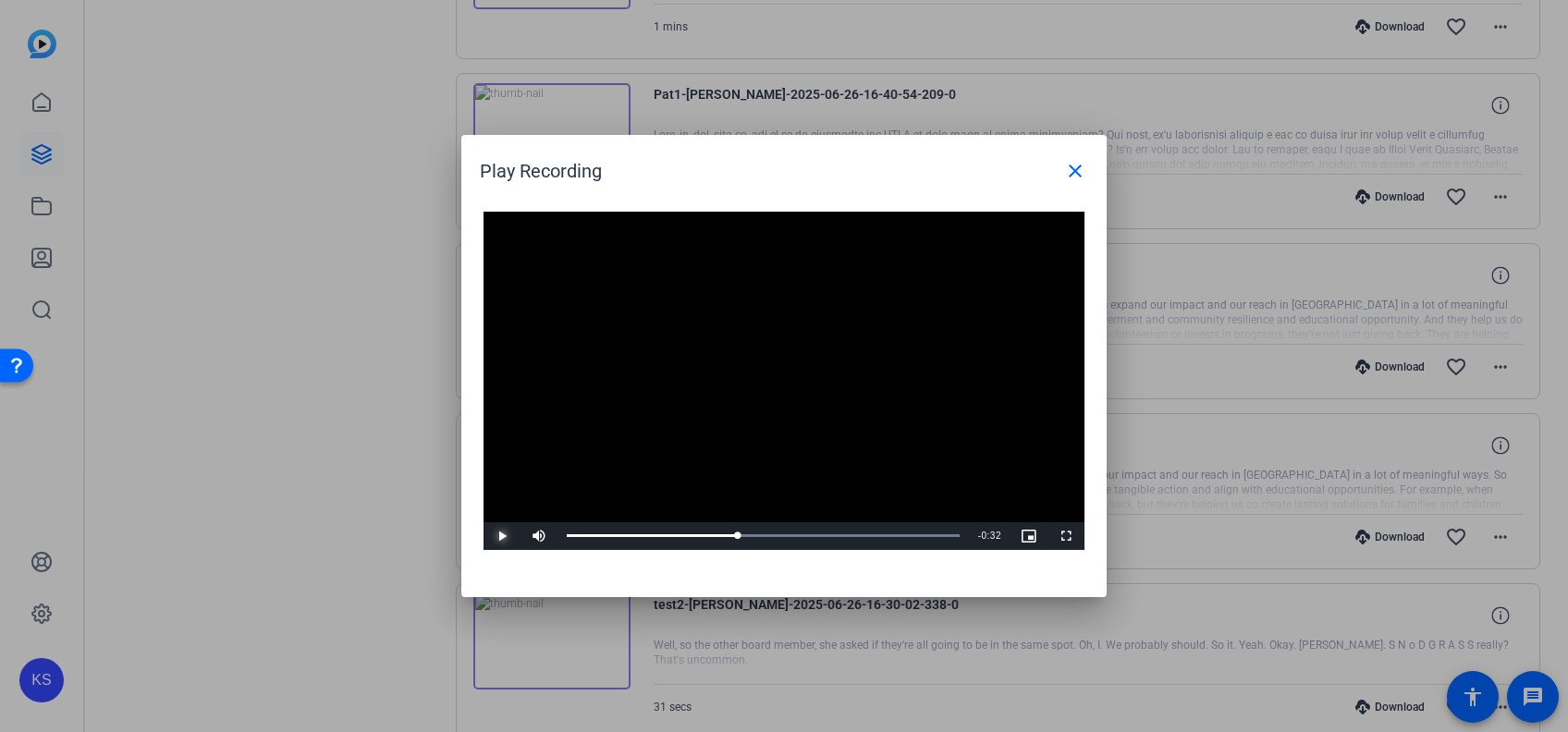
click at [495, 536] on span "Video Player" at bounding box center [502, 536] width 37 height 0
click at [1078, 169] on mat-icon "close" at bounding box center [1075, 170] width 23 height 23
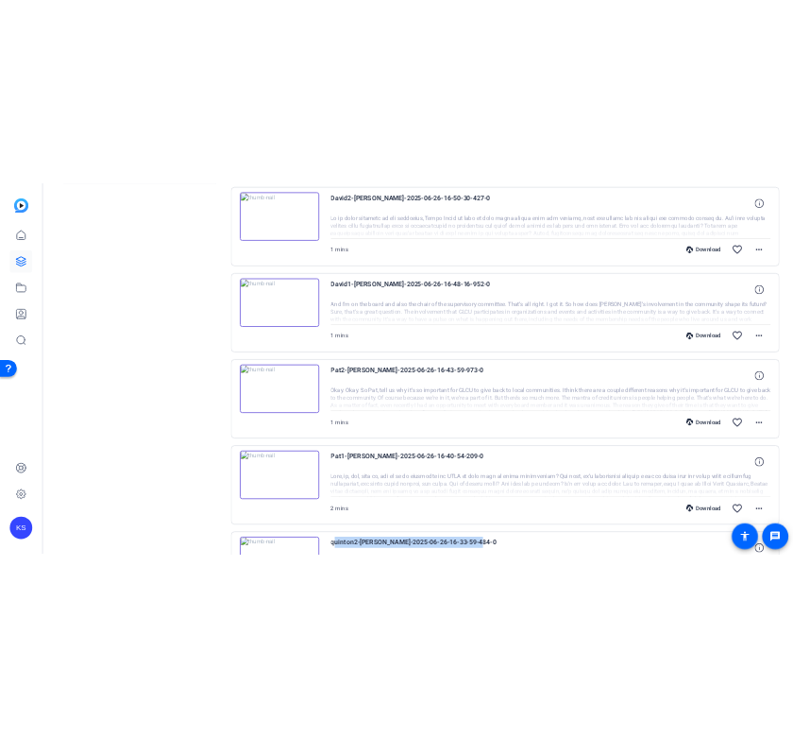
scroll to position [0, 0]
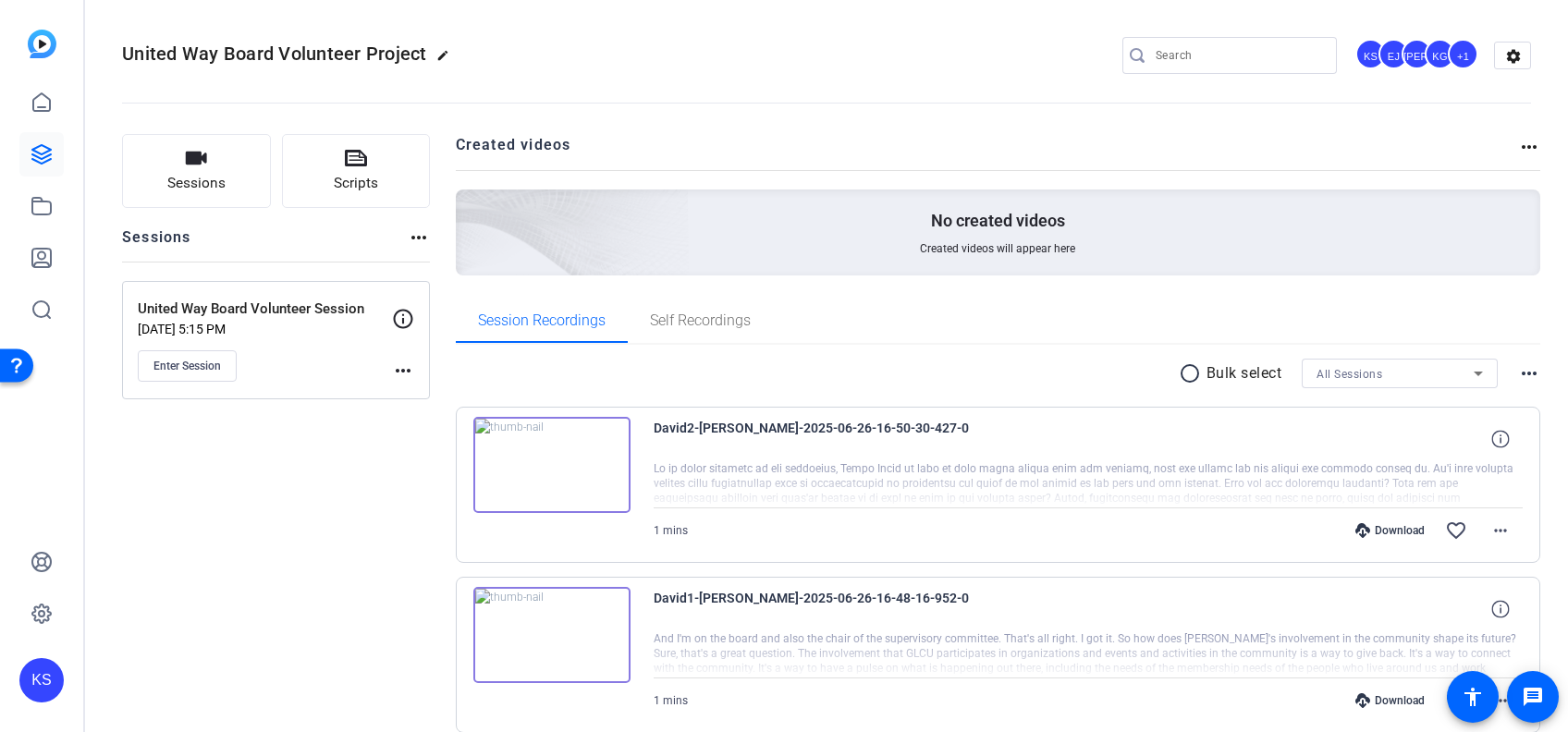
click at [547, 454] on img at bounding box center [552, 465] width 158 height 96
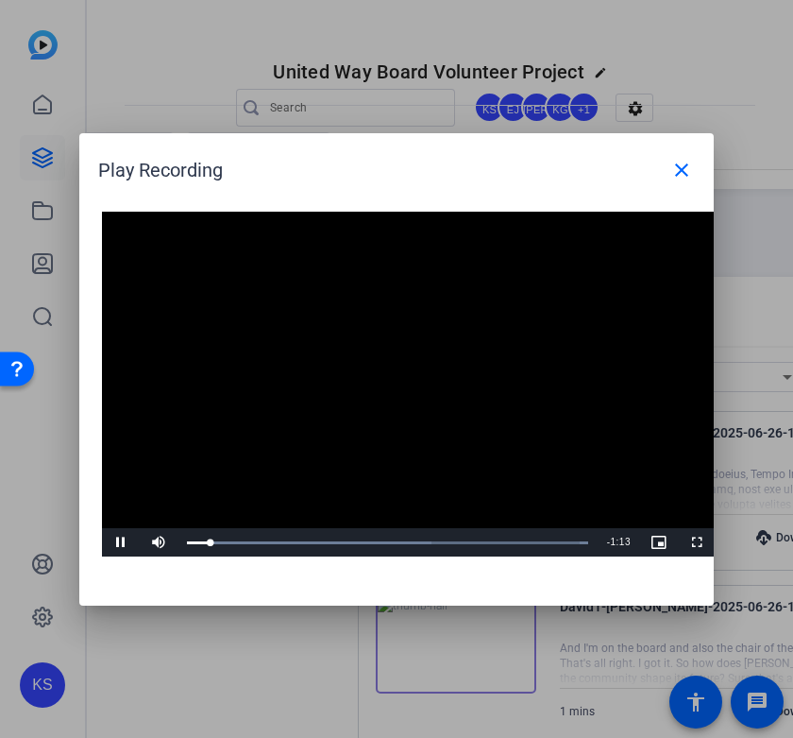
click at [432, 404] on video "Video Player" at bounding box center [409, 385] width 614 height 346
click at [187, 540] on div "Loaded : 100.00% 0:00 0:04" at bounding box center [387, 542] width 401 height 5
click at [118, 542] on span "Video Player" at bounding box center [121, 542] width 38 height 0
click at [124, 542] on span "Video Player" at bounding box center [121, 542] width 38 height 0
click at [492, 536] on div "Loaded : 100.00% 0:59 0:59" at bounding box center [388, 542] width 420 height 28
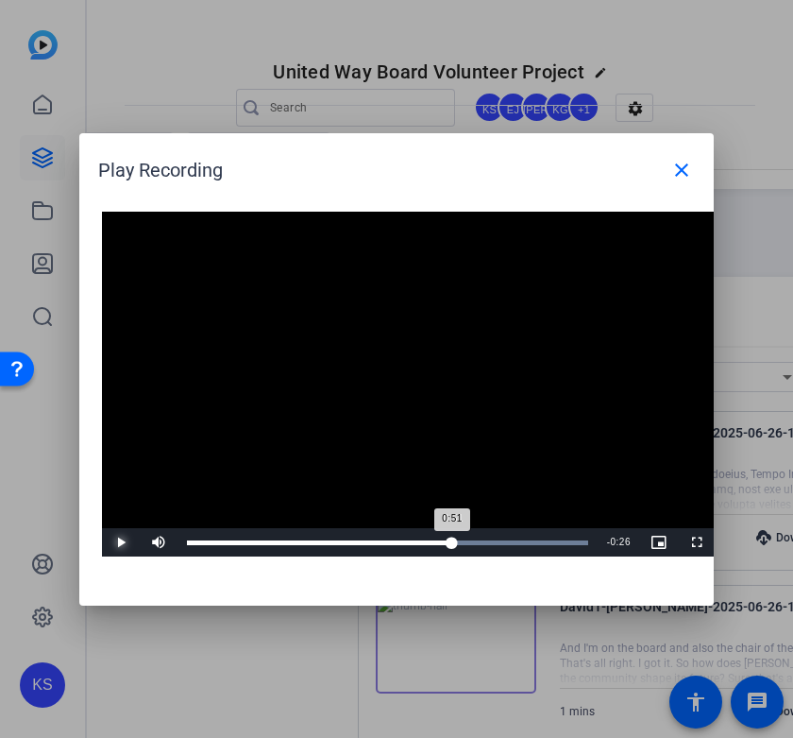
click at [452, 540] on div "Loaded : 100.00% 0:51 0:51" at bounding box center [387, 542] width 401 height 5
click at [112, 542] on span "Video Player" at bounding box center [121, 542] width 38 height 0
click at [194, 544] on div "Loaded : 100.00% 0:01 1:17" at bounding box center [387, 542] width 401 height 5
click at [118, 542] on span "Video Player" at bounding box center [121, 542] width 38 height 0
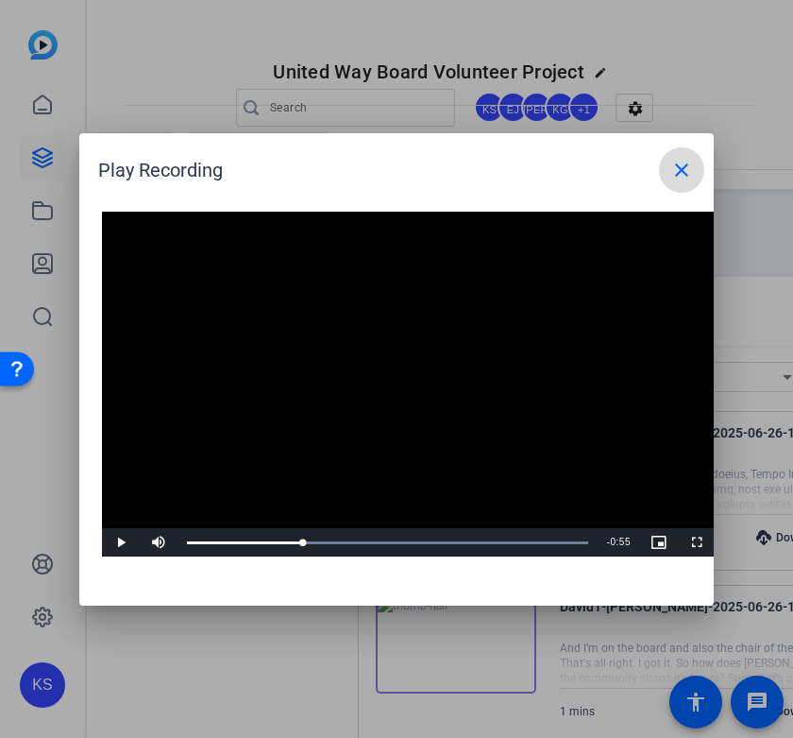
click at [675, 173] on mat-icon "close" at bounding box center [682, 170] width 23 height 23
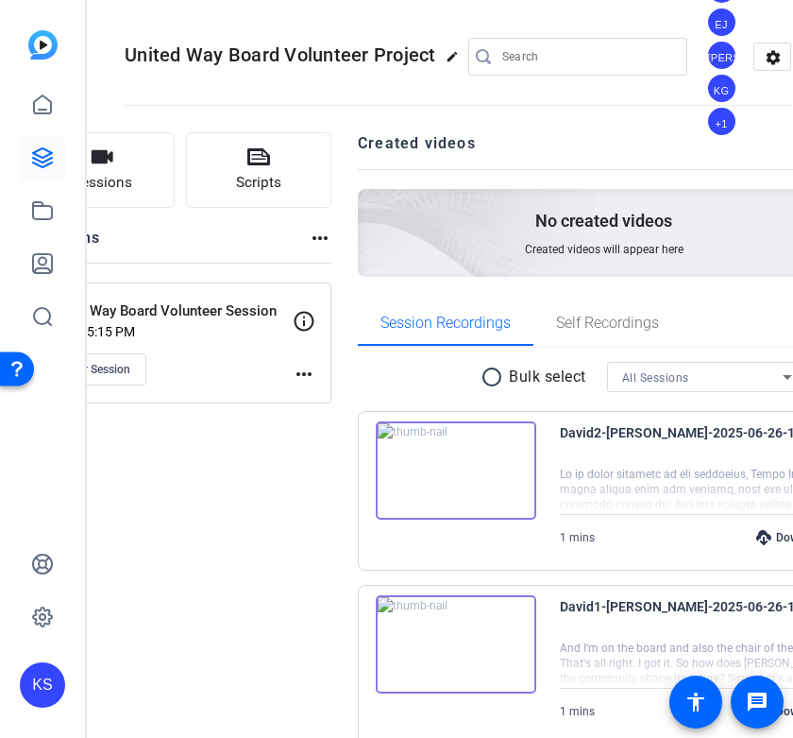
click at [560, 641] on div at bounding box center [743, 663] width 367 height 47
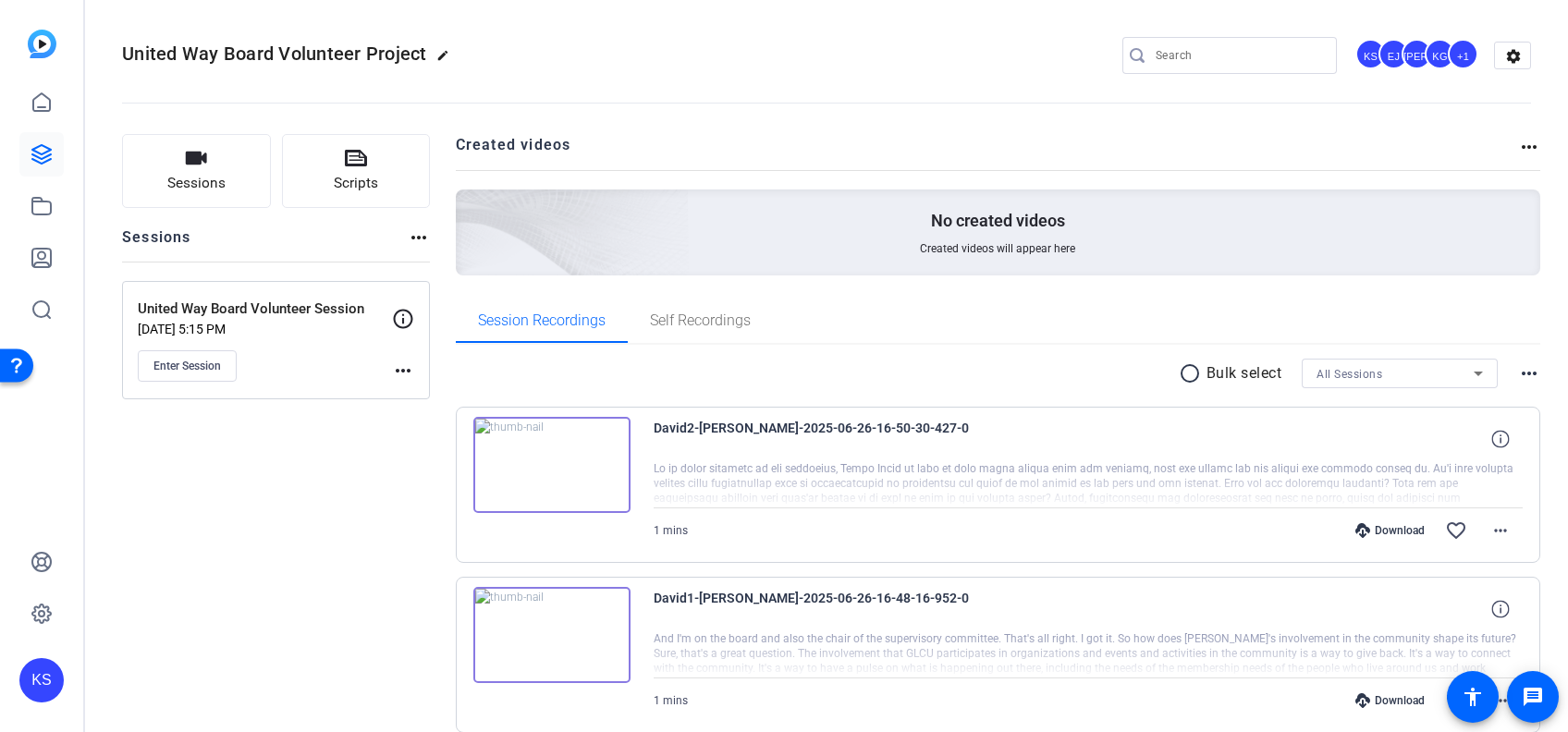
click at [553, 621] on img at bounding box center [552, 635] width 158 height 96
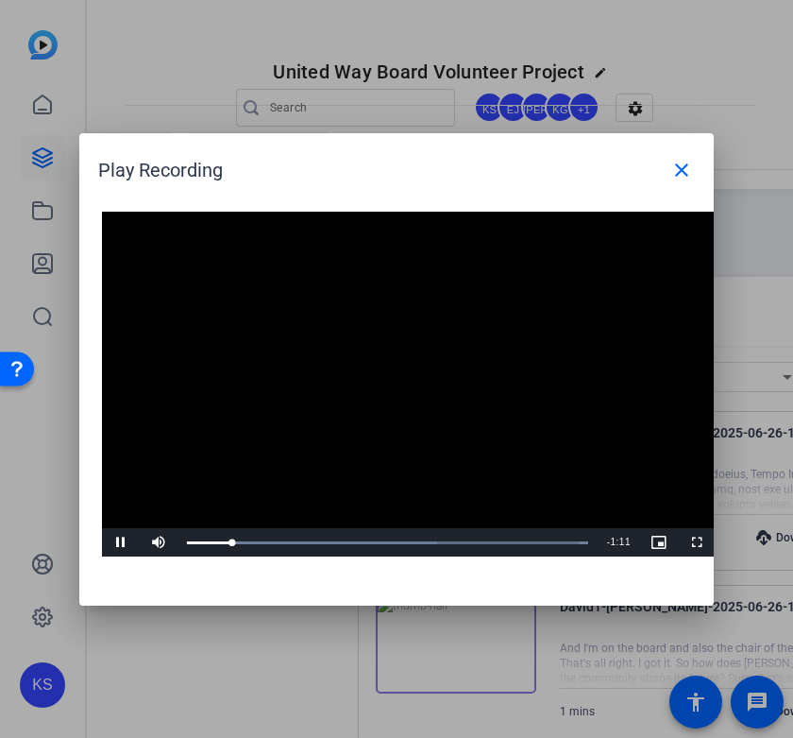
click at [372, 659] on div at bounding box center [396, 369] width 793 height 738
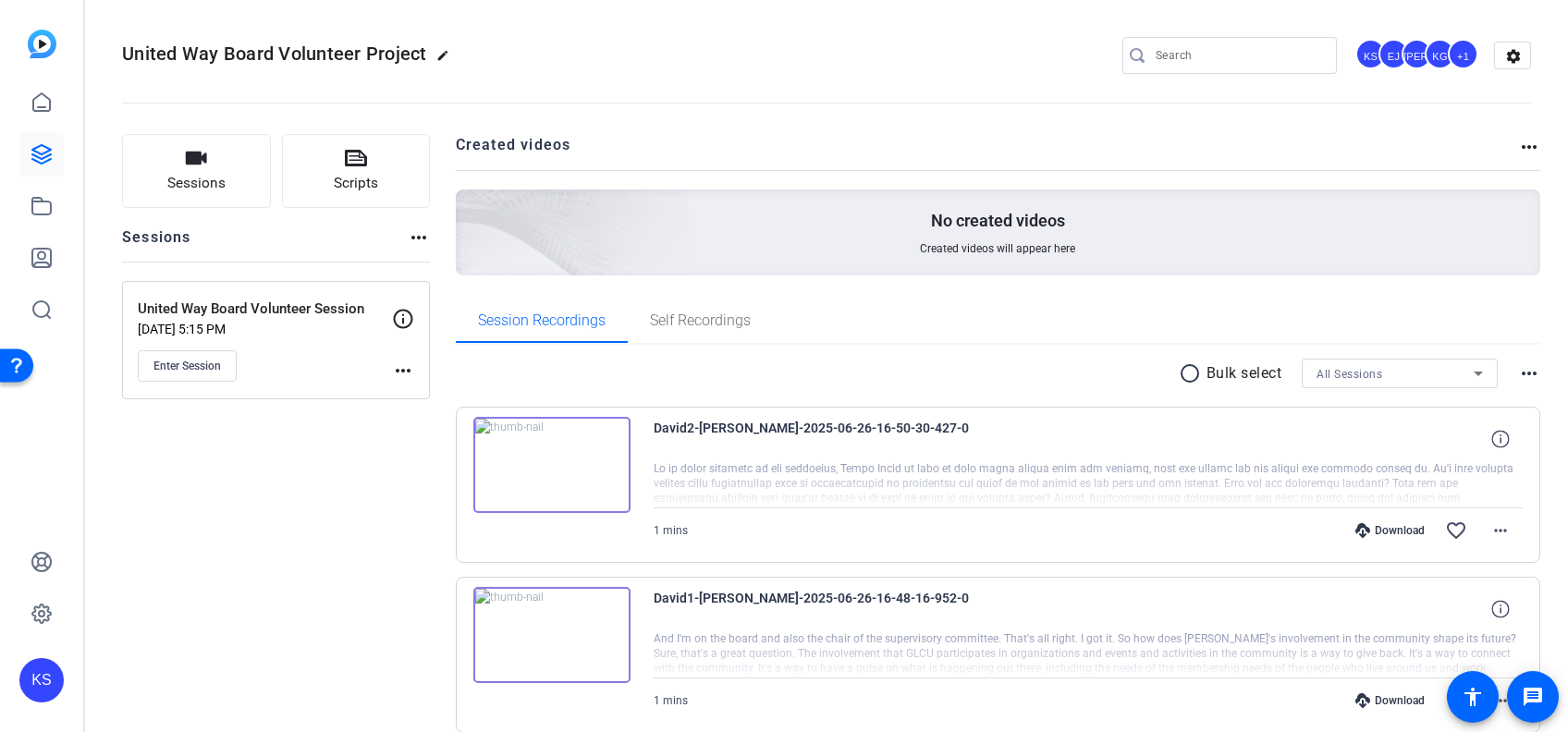
click at [555, 645] on img at bounding box center [552, 635] width 158 height 96
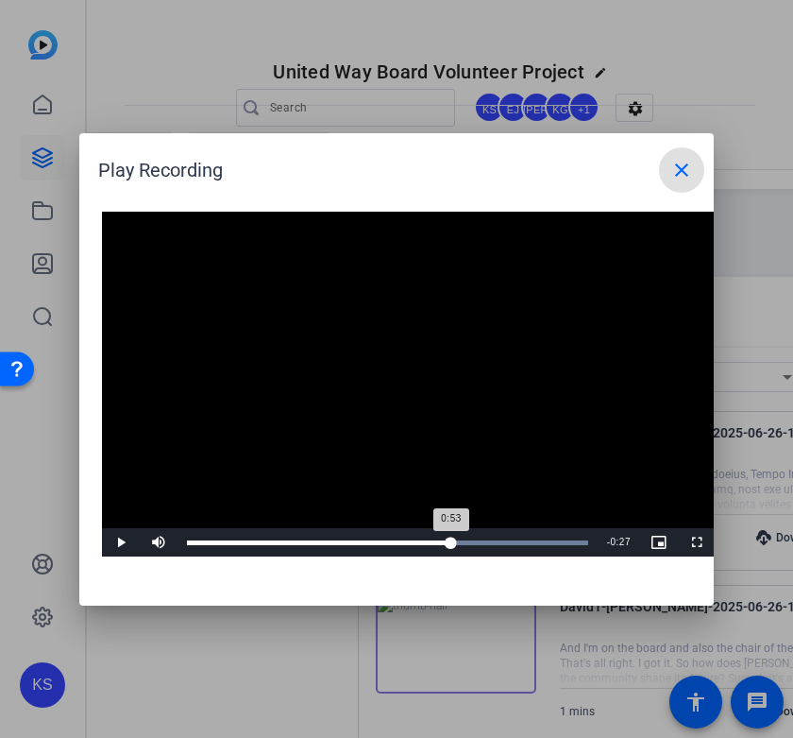
click at [451, 540] on div "Loaded : 100.00% 0:52 0:53" at bounding box center [387, 542] width 401 height 5
click at [448, 536] on div "Loaded : 100.00% 0:52 0:52" at bounding box center [388, 542] width 420 height 28
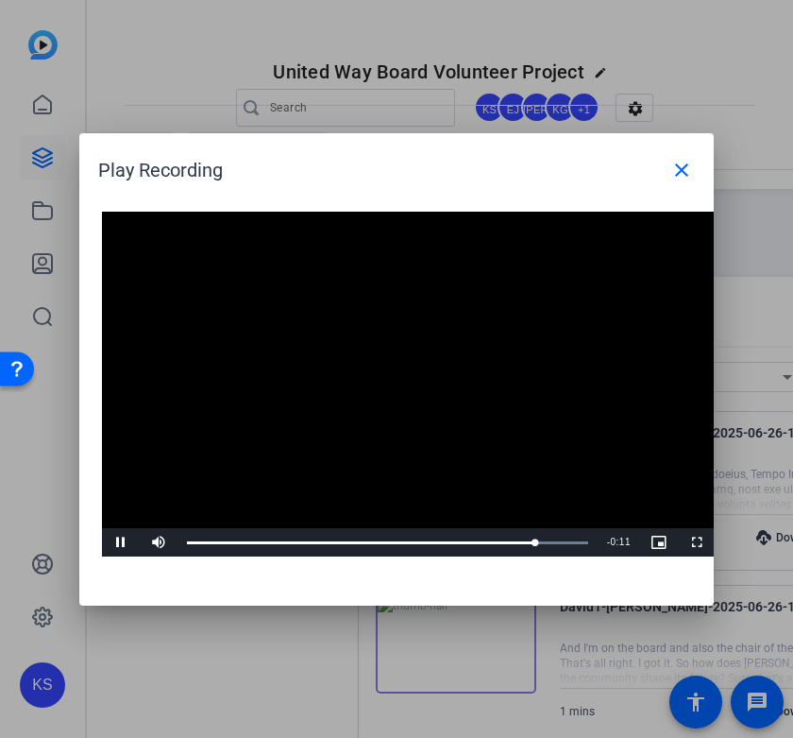
click at [479, 464] on video "Video Player" at bounding box center [409, 385] width 614 height 346
click at [187, 542] on div "Loaded : 100.00% 0:00 1:10" at bounding box center [387, 542] width 401 height 5
click at [118, 542] on span "Video Player" at bounding box center [121, 542] width 38 height 0
click at [548, 535] on div "Loaded : 100.00% 1:12 1:12" at bounding box center [388, 542] width 420 height 28
click at [496, 541] on div "Loaded : 100.00% 1:02 1:02" at bounding box center [387, 542] width 401 height 5
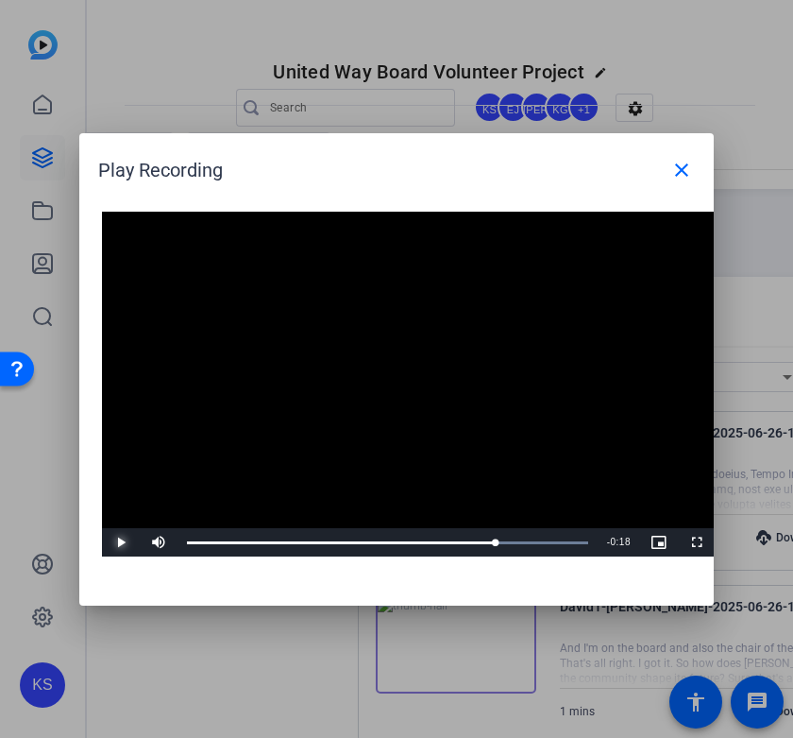
click at [112, 542] on span "Video Player" at bounding box center [121, 542] width 38 height 0
click at [117, 542] on span "Video Player" at bounding box center [121, 542] width 38 height 0
click at [121, 542] on span "Video Player" at bounding box center [121, 542] width 38 height 0
click at [123, 542] on span "Video Player" at bounding box center [121, 542] width 38 height 0
click at [507, 380] on video "Video Player" at bounding box center [409, 385] width 614 height 346
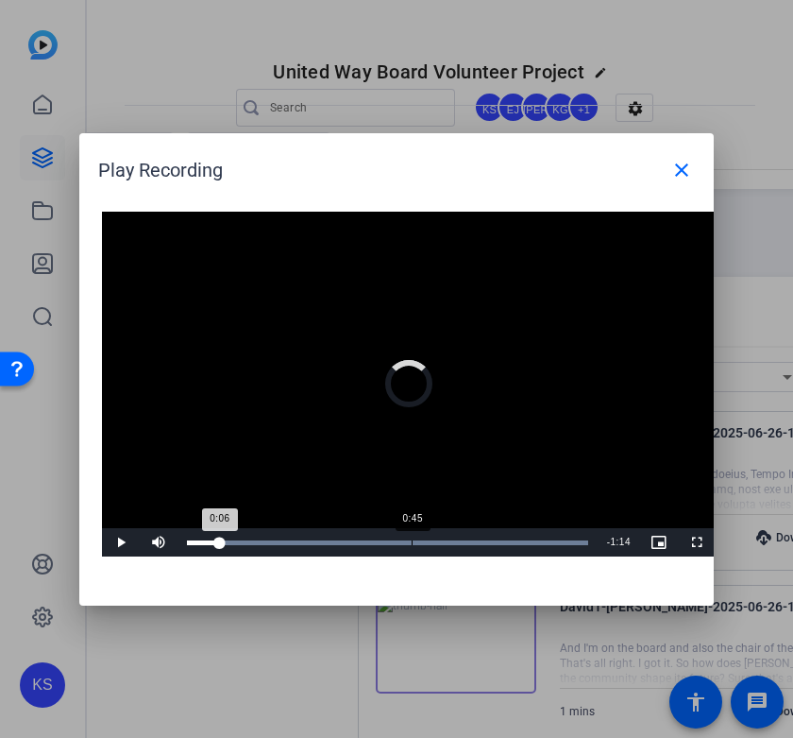
click at [412, 540] on div "Loaded : 100.00% 0:45 0:06" at bounding box center [387, 542] width 401 height 5
click at [121, 542] on span "Video Player" at bounding box center [121, 542] width 38 height 0
click at [264, 545] on div "Loaded : 100.00% 0:15 1:02" at bounding box center [388, 542] width 420 height 28
click at [120, 542] on span "Video Player" at bounding box center [121, 542] width 38 height 0
click at [444, 543] on div "Loaded : 100.00% 0:51 0:51" at bounding box center [387, 542] width 401 height 5
